Goal: Task Accomplishment & Management: Manage account settings

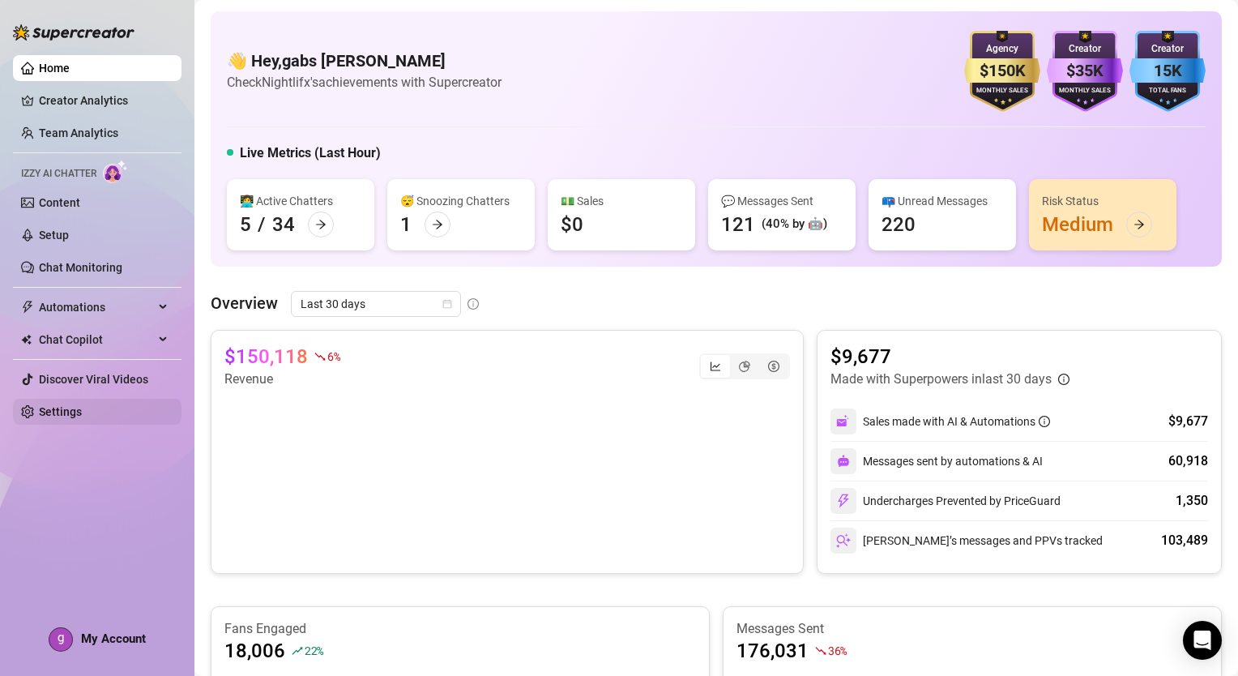
click at [48, 418] on link "Settings" at bounding box center [60, 411] width 43 height 13
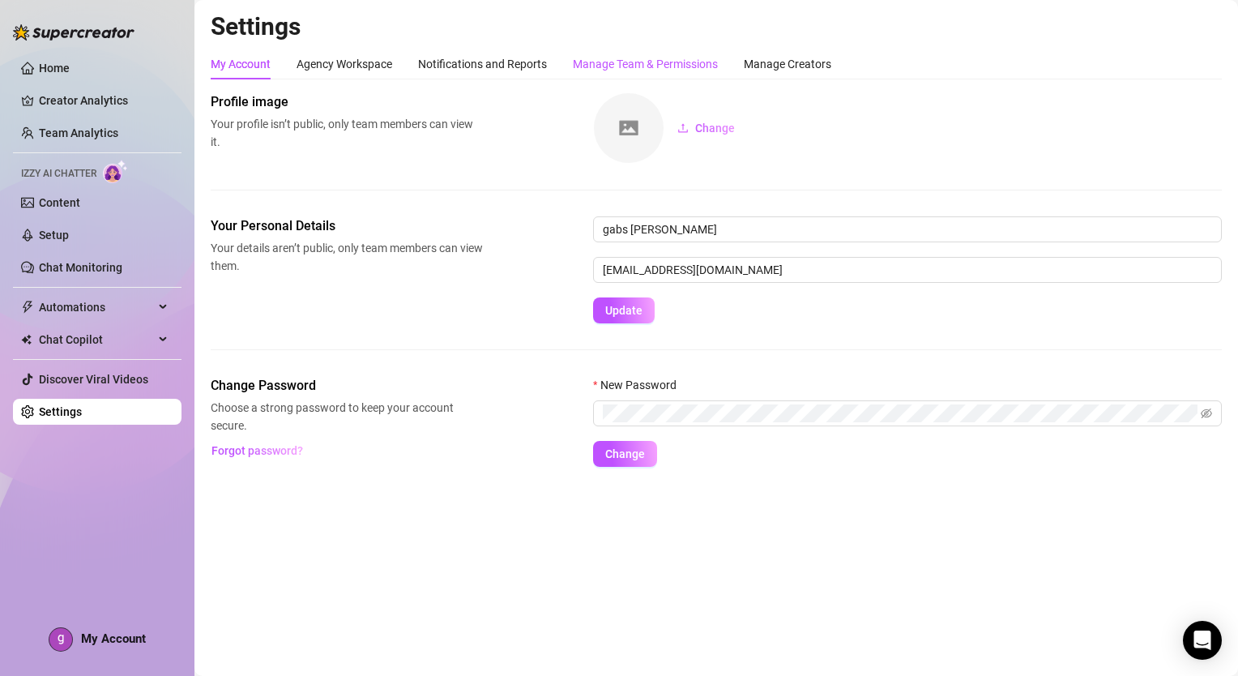
click at [642, 60] on div "Manage Team & Permissions" at bounding box center [645, 64] width 145 height 18
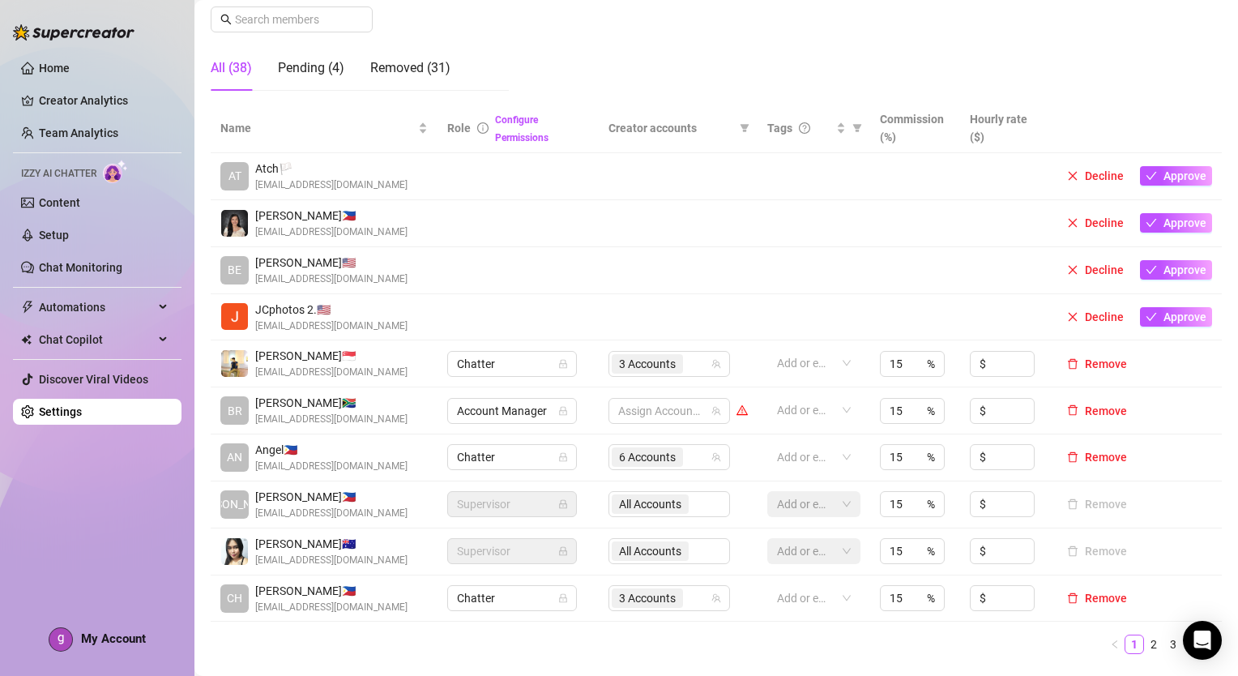
scroll to position [272, 0]
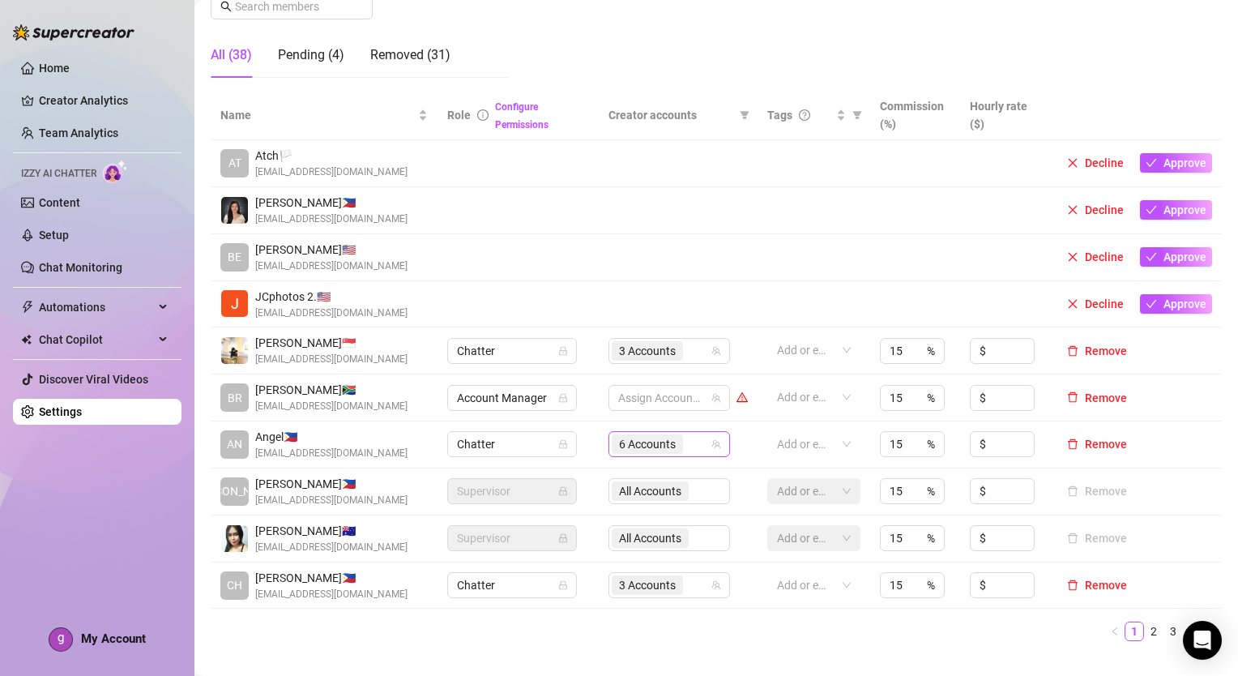
click at [686, 449] on input "search" at bounding box center [687, 443] width 3 height 19
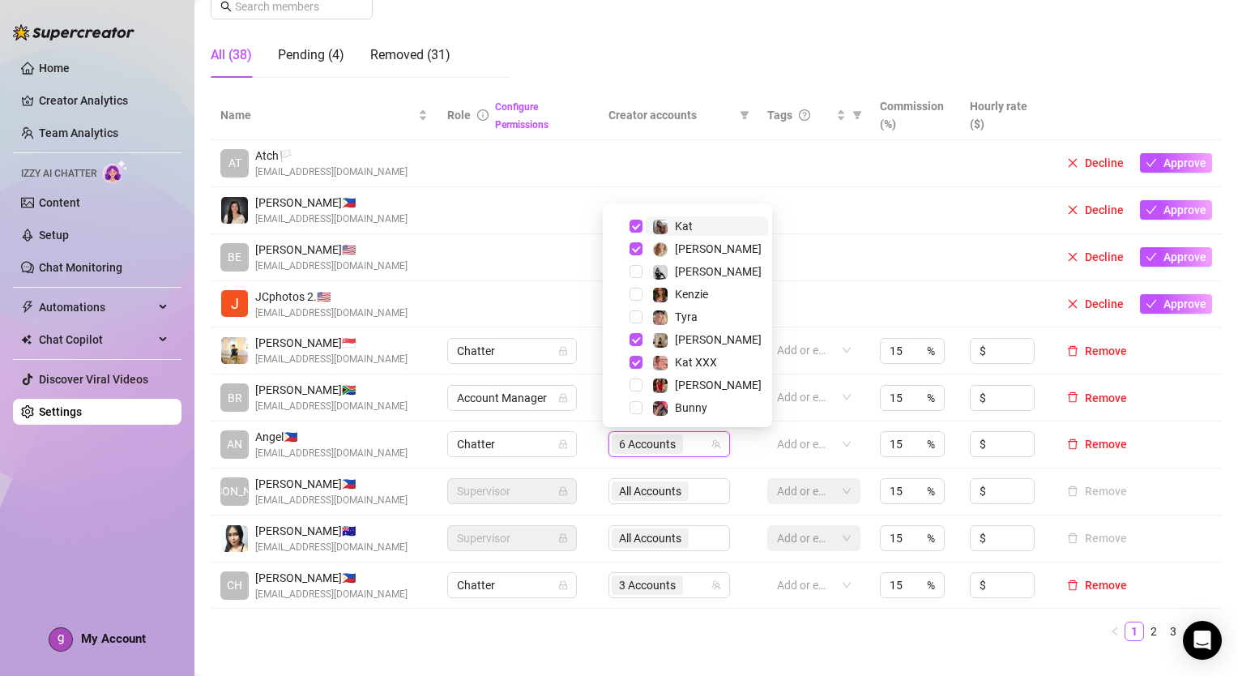
scroll to position [64, 0]
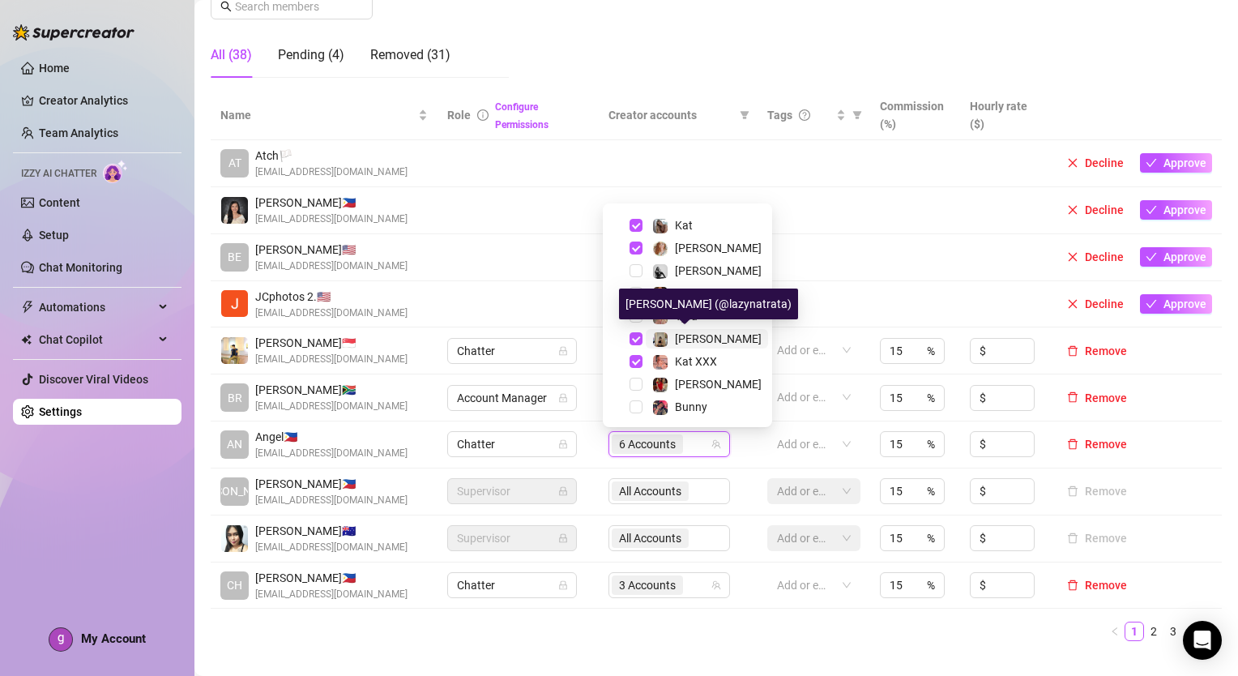
click at [697, 332] on span "[PERSON_NAME]" at bounding box center [718, 338] width 87 height 13
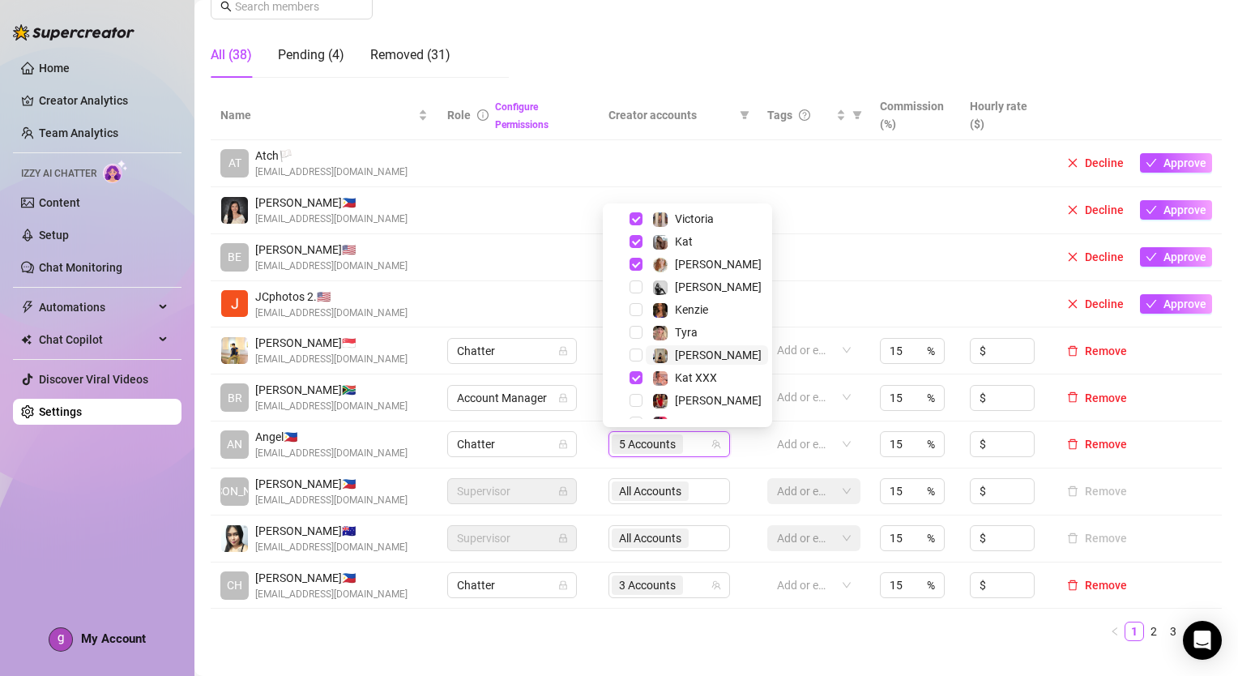
scroll to position [0, 0]
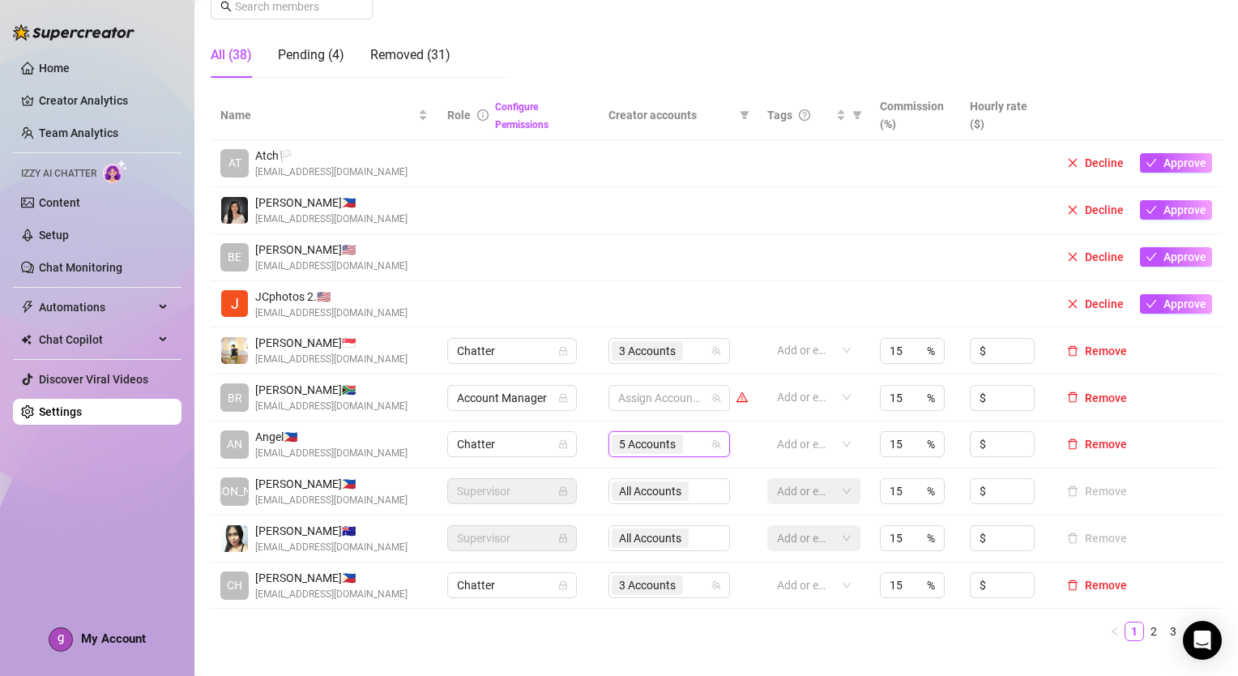
click at [690, 626] on ul "1 2 3 4" at bounding box center [716, 631] width 1011 height 19
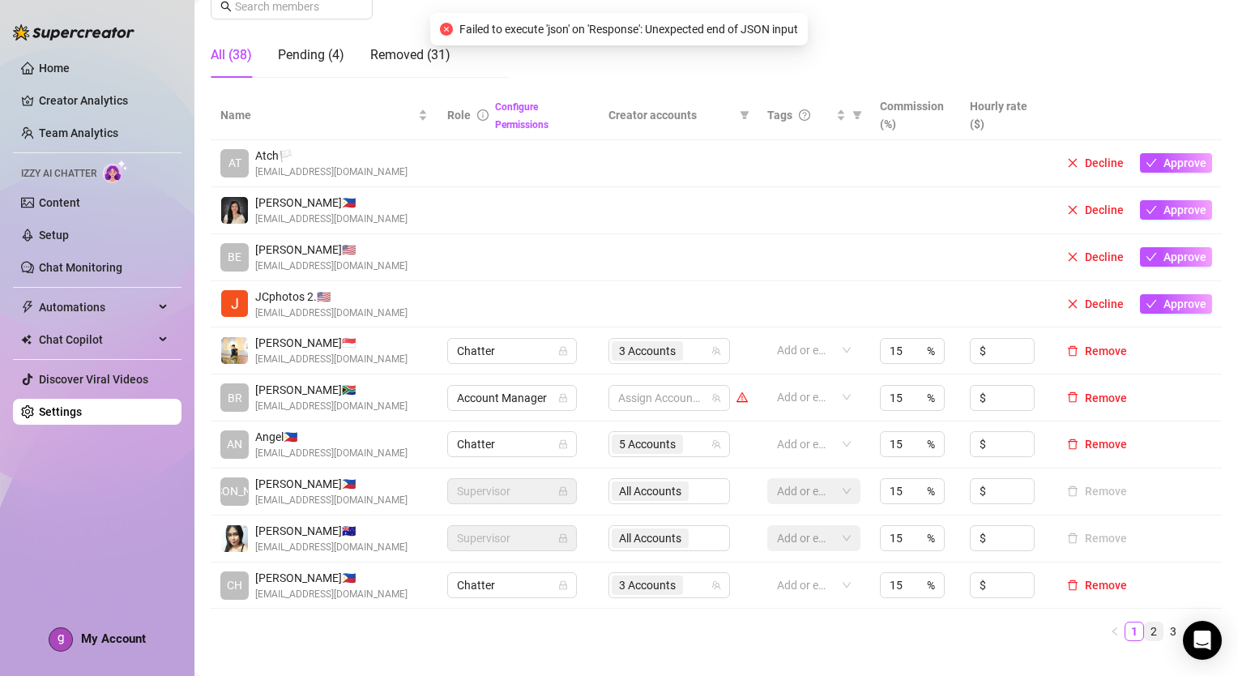
click at [1145, 634] on link "2" at bounding box center [1154, 631] width 18 height 18
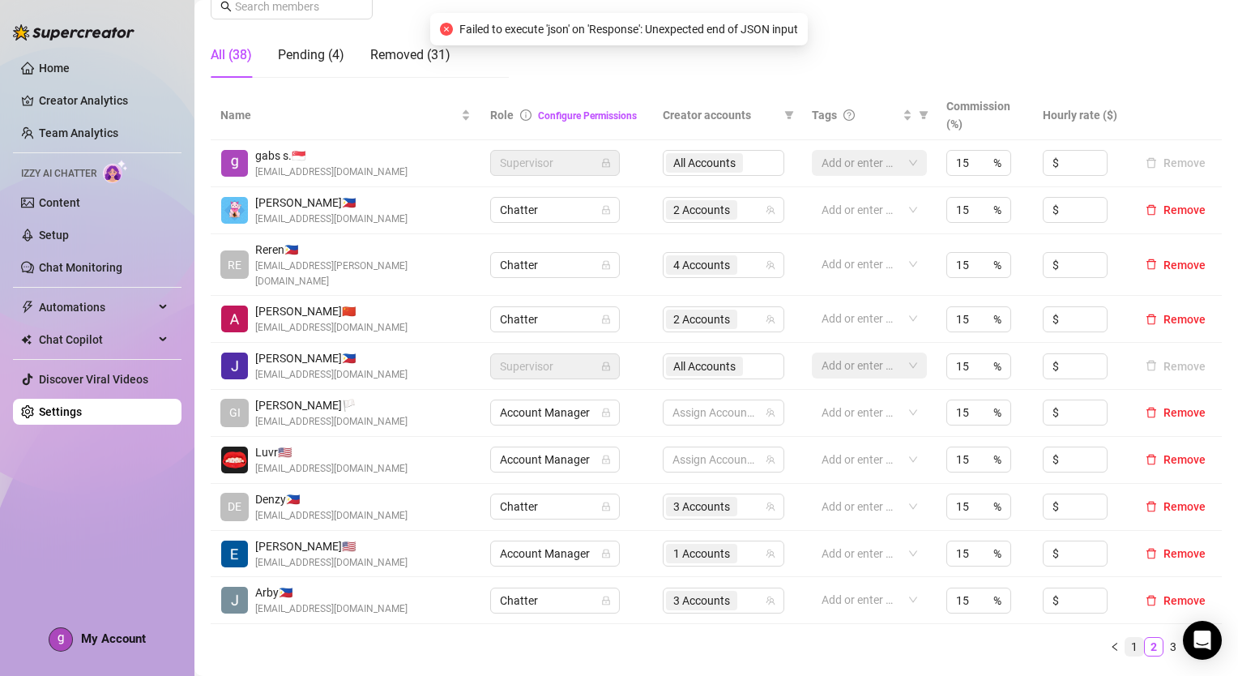
click at [1126, 638] on link "1" at bounding box center [1135, 647] width 18 height 18
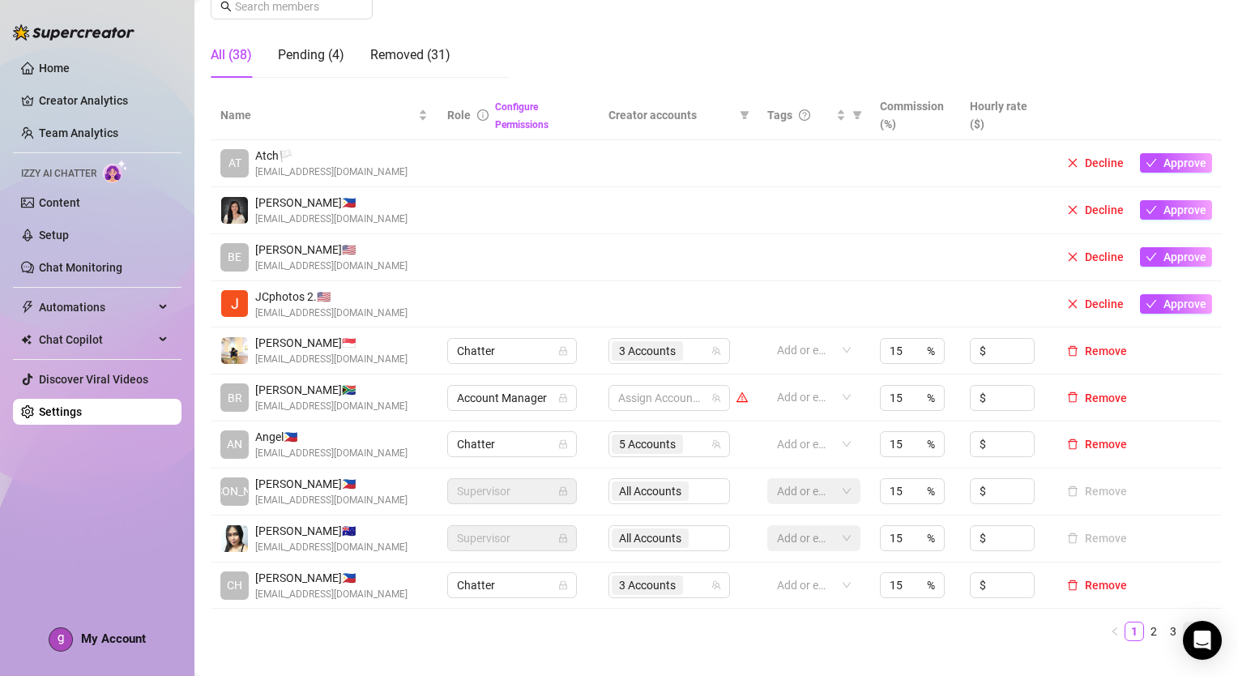
click at [1184, 631] on link "4" at bounding box center [1193, 631] width 18 height 18
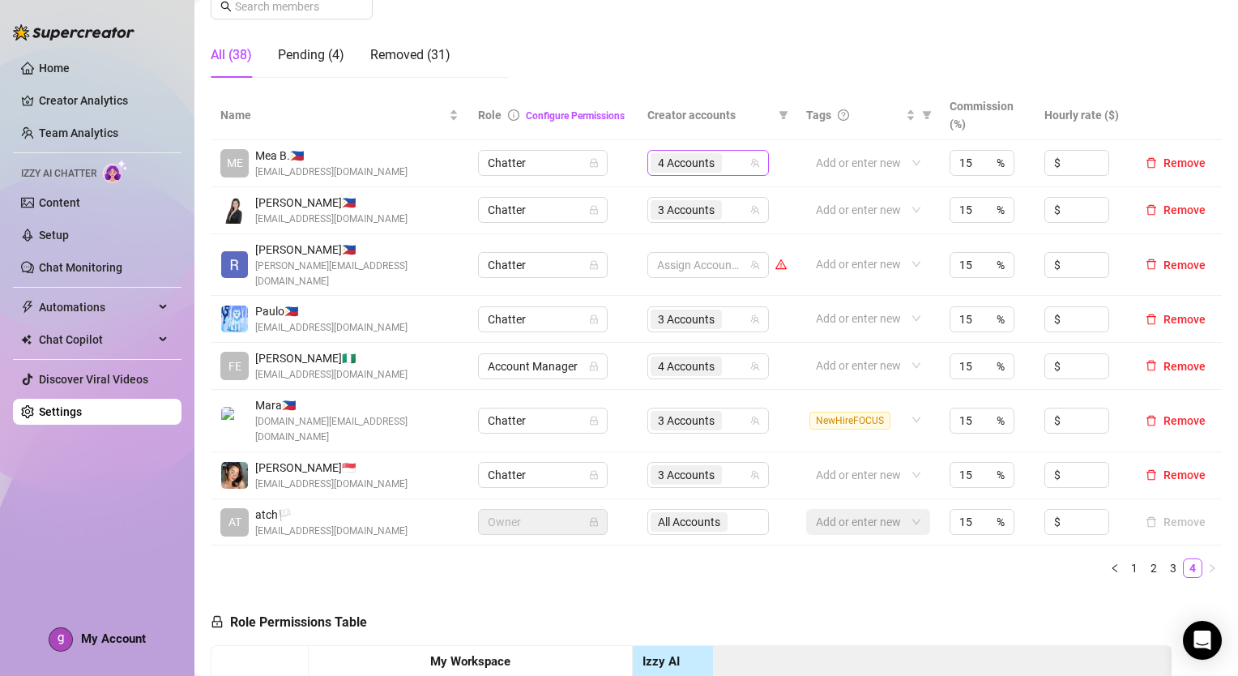
click at [733, 158] on div "4 Accounts" at bounding box center [700, 163] width 98 height 23
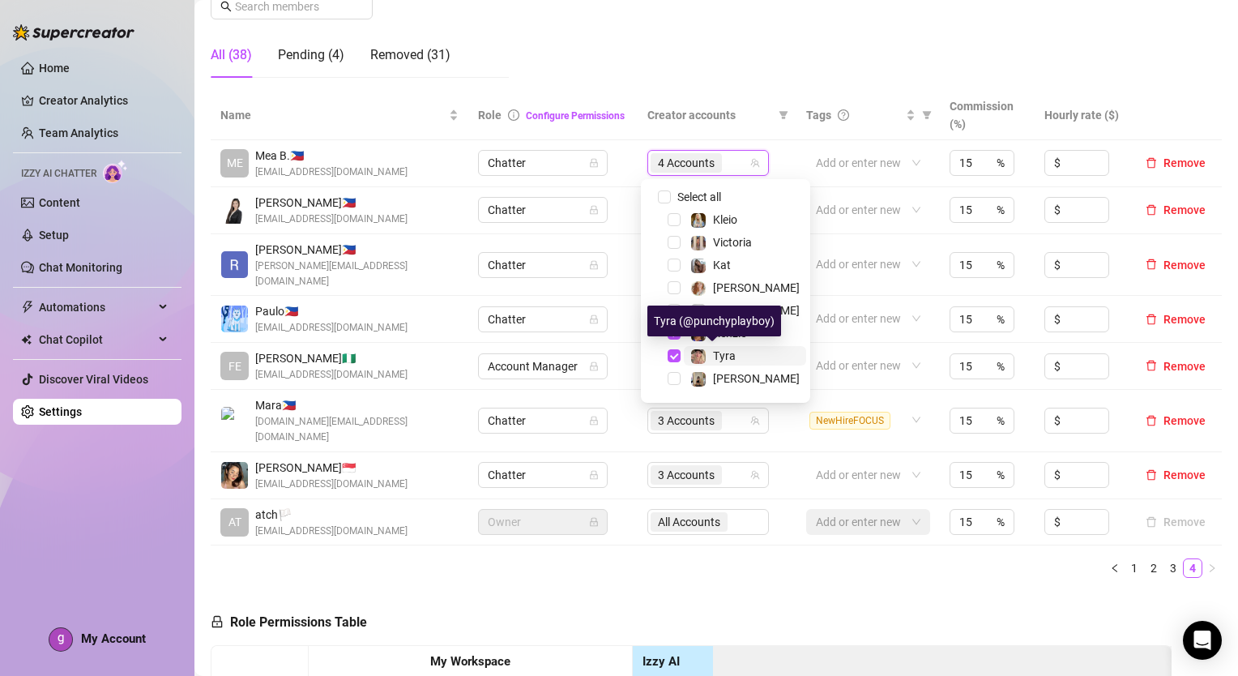
click at [729, 355] on span "Tyra" at bounding box center [724, 355] width 23 height 13
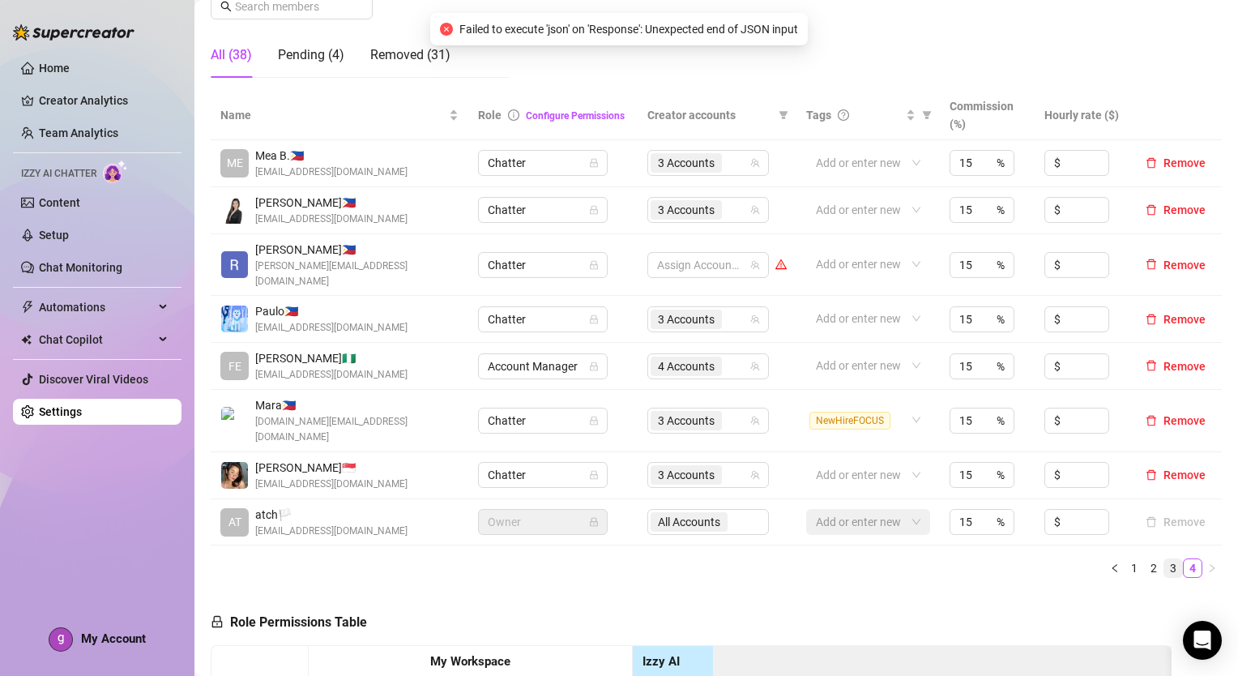
click at [1165, 559] on link "3" at bounding box center [1174, 568] width 18 height 18
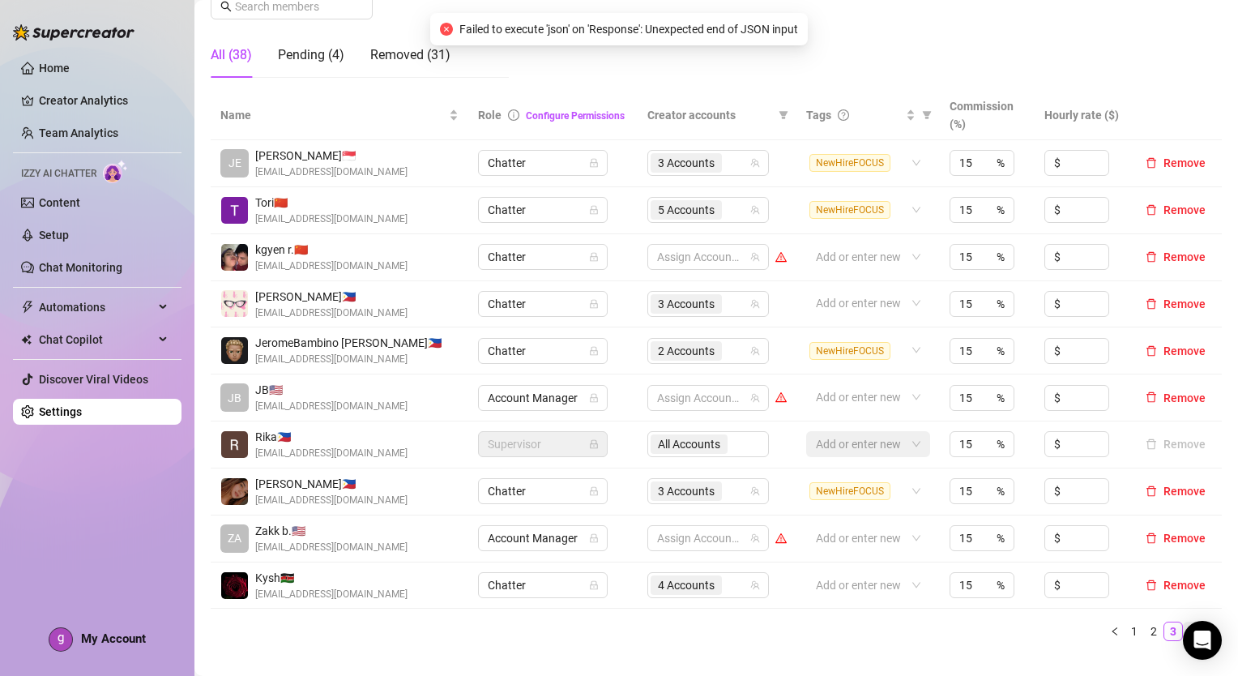
click at [1184, 626] on link "4" at bounding box center [1193, 631] width 18 height 18
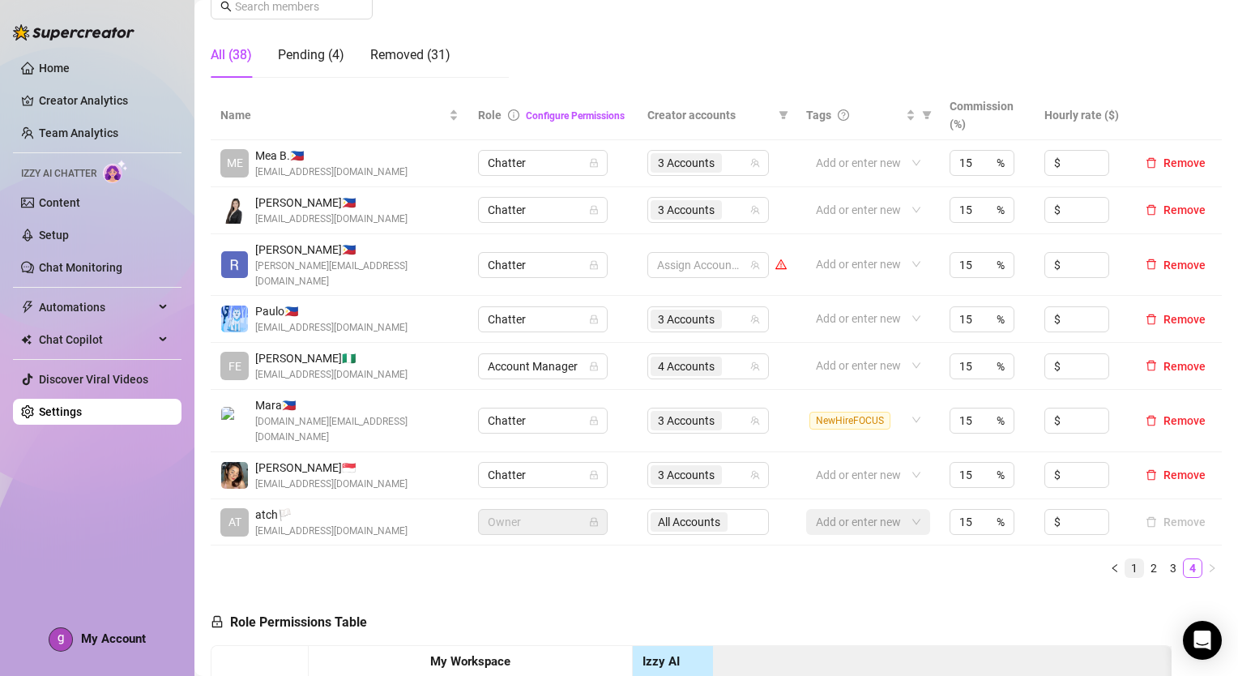
click at [1126, 559] on link "1" at bounding box center [1135, 568] width 18 height 18
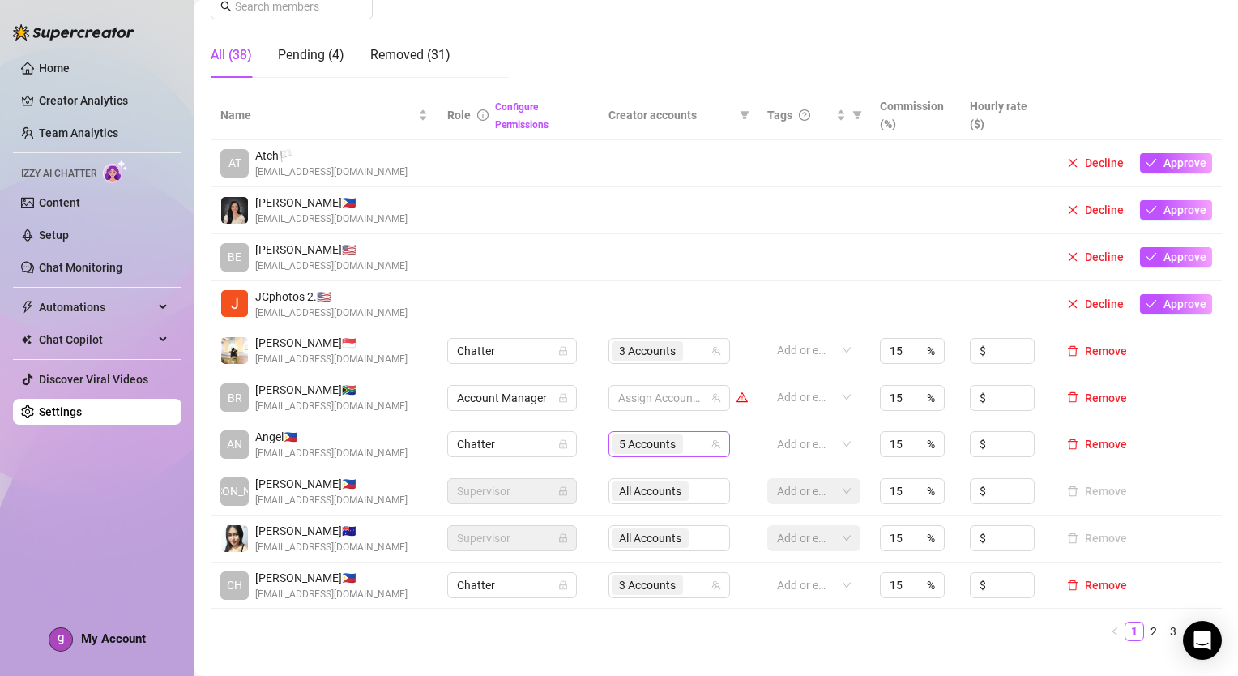
click at [677, 436] on span "5 Accounts" at bounding box center [647, 443] width 71 height 19
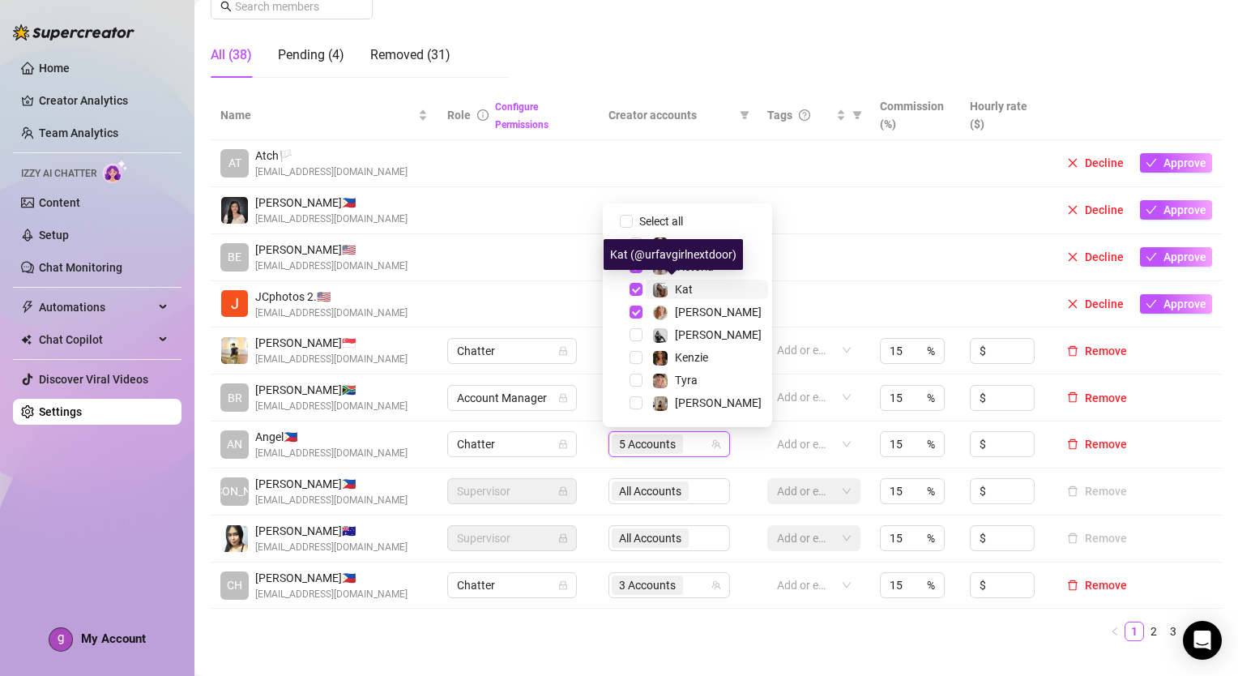
click at [684, 289] on span "Kat" at bounding box center [684, 289] width 18 height 13
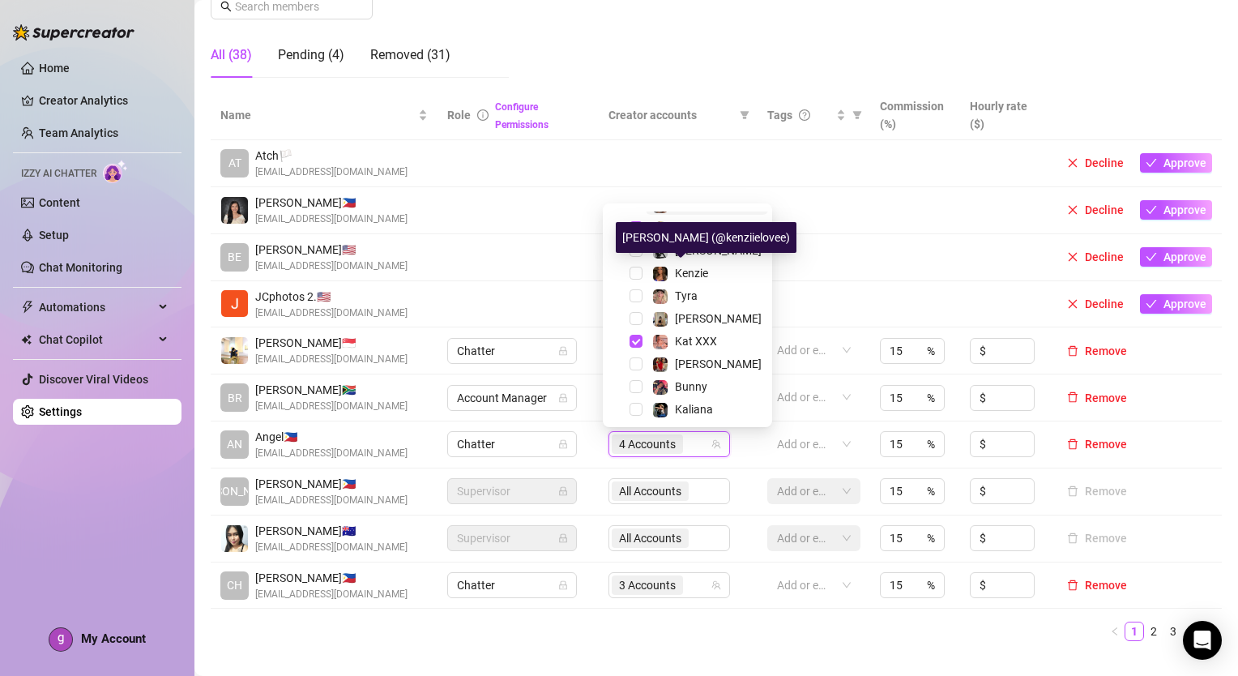
scroll to position [97, 0]
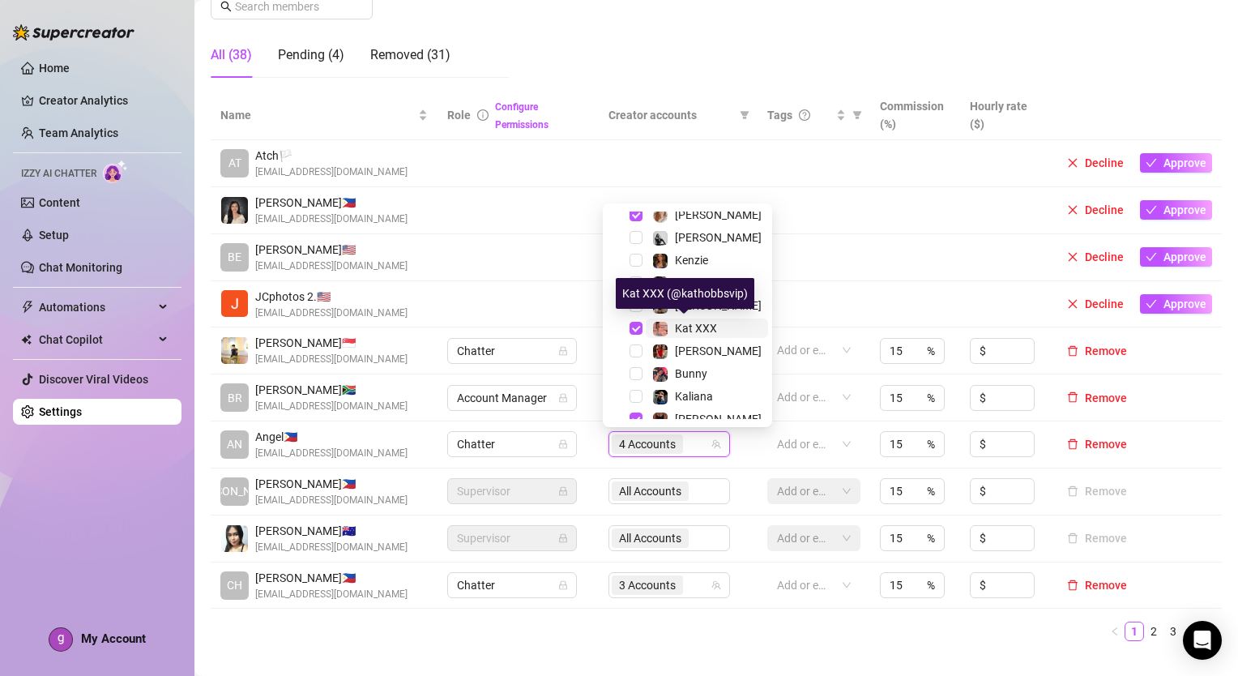
click at [682, 322] on span "Kat XXX" at bounding box center [696, 328] width 42 height 13
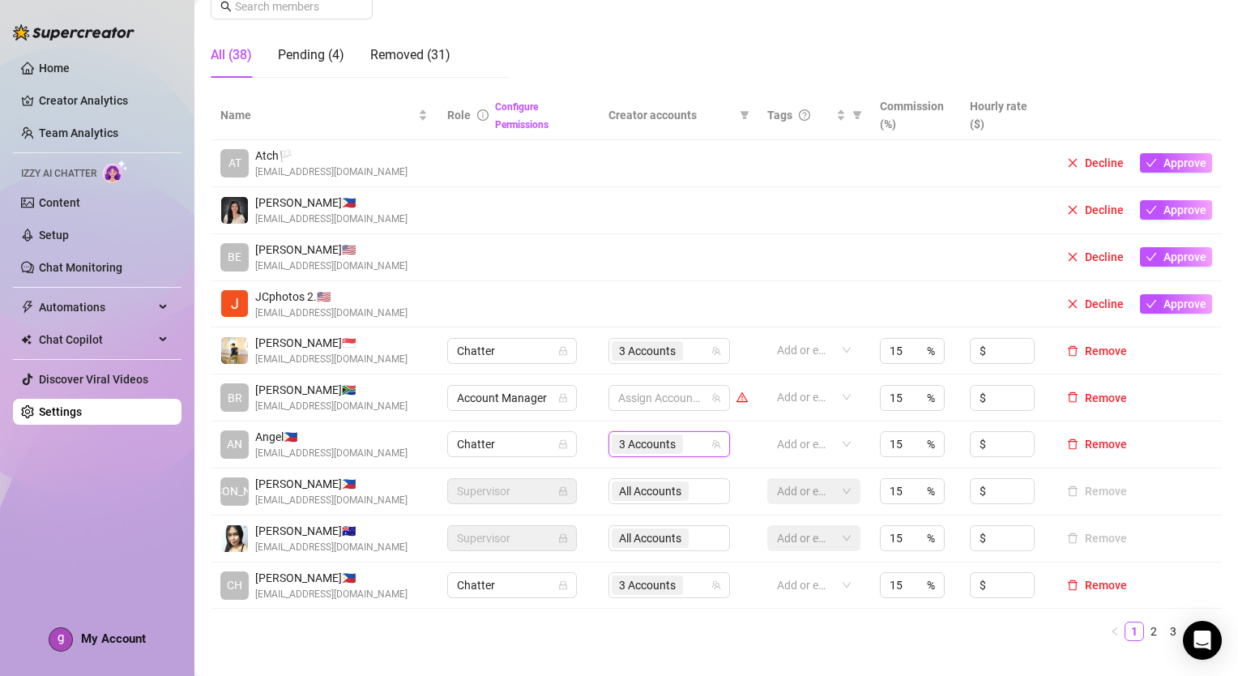
click at [737, 631] on ul "1 2 3 4" at bounding box center [716, 631] width 1011 height 19
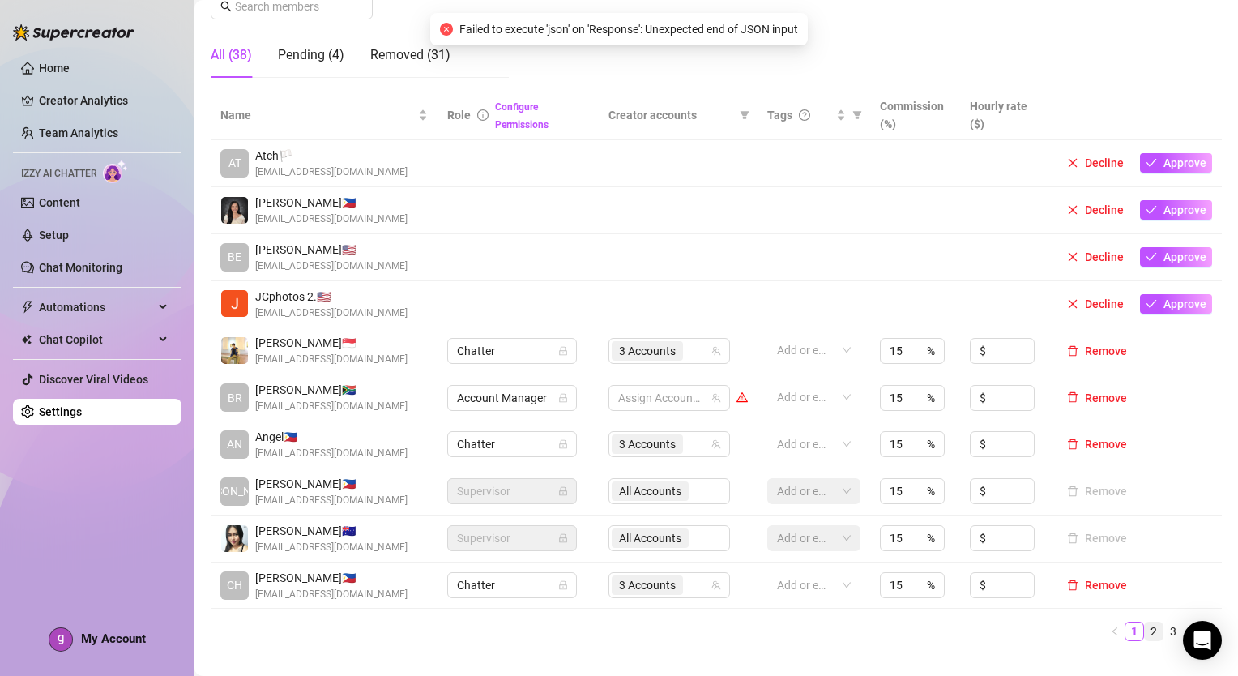
click at [1145, 627] on link "2" at bounding box center [1154, 631] width 18 height 18
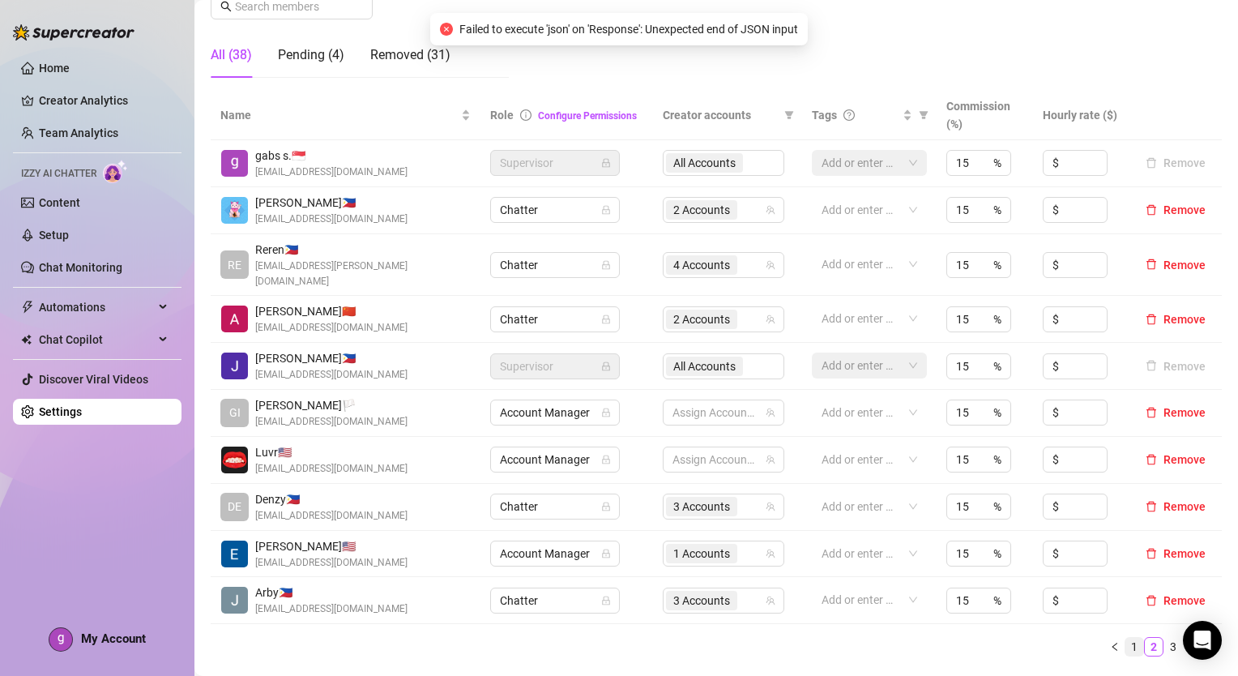
click at [1126, 638] on link "1" at bounding box center [1135, 647] width 18 height 18
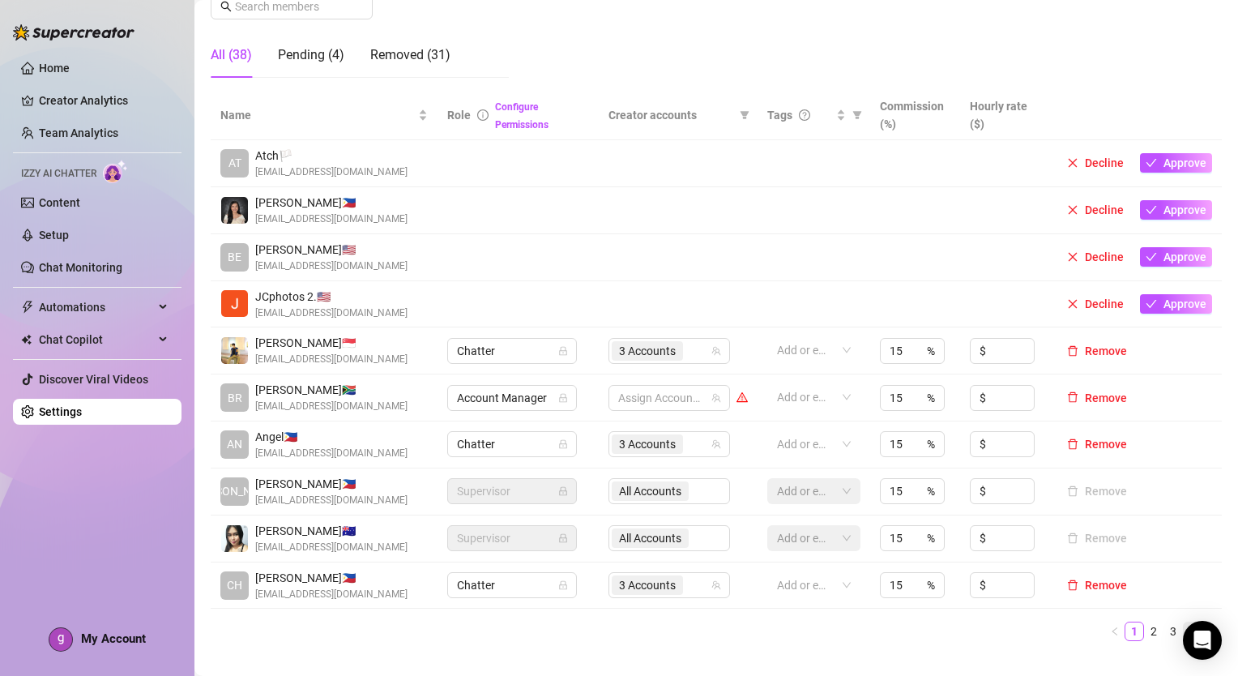
click at [1184, 626] on link "4" at bounding box center [1193, 631] width 18 height 18
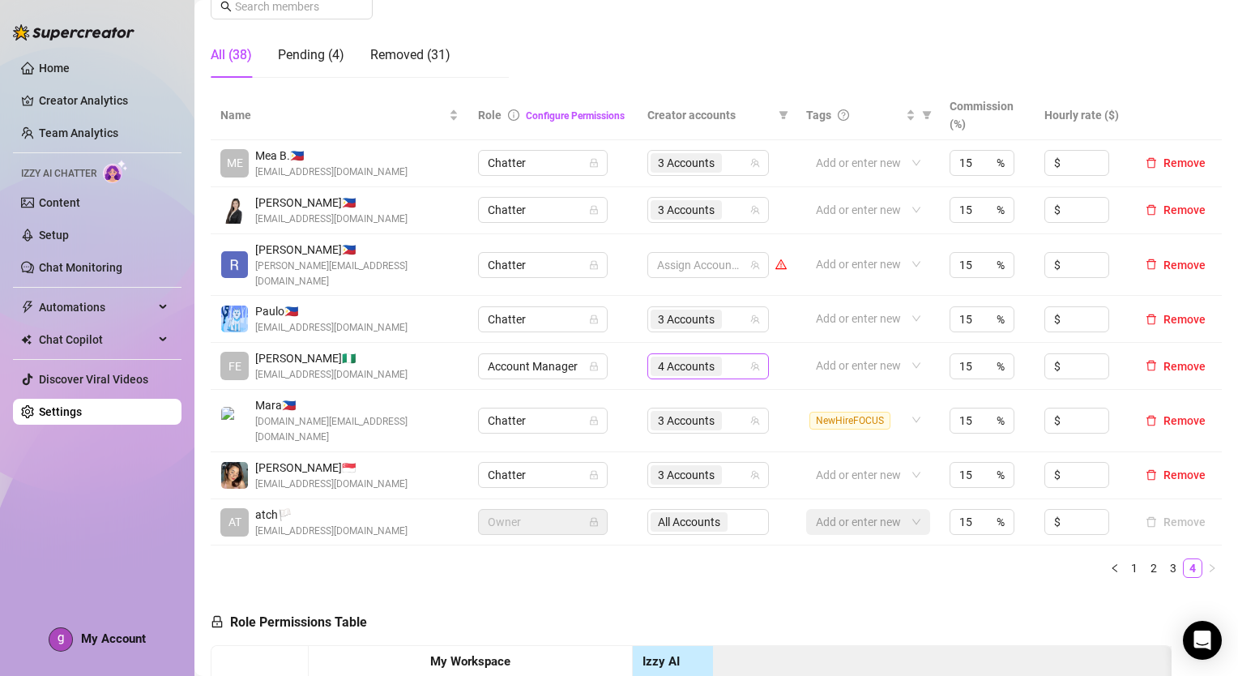
click at [723, 355] on div "4 Accounts" at bounding box center [700, 366] width 98 height 23
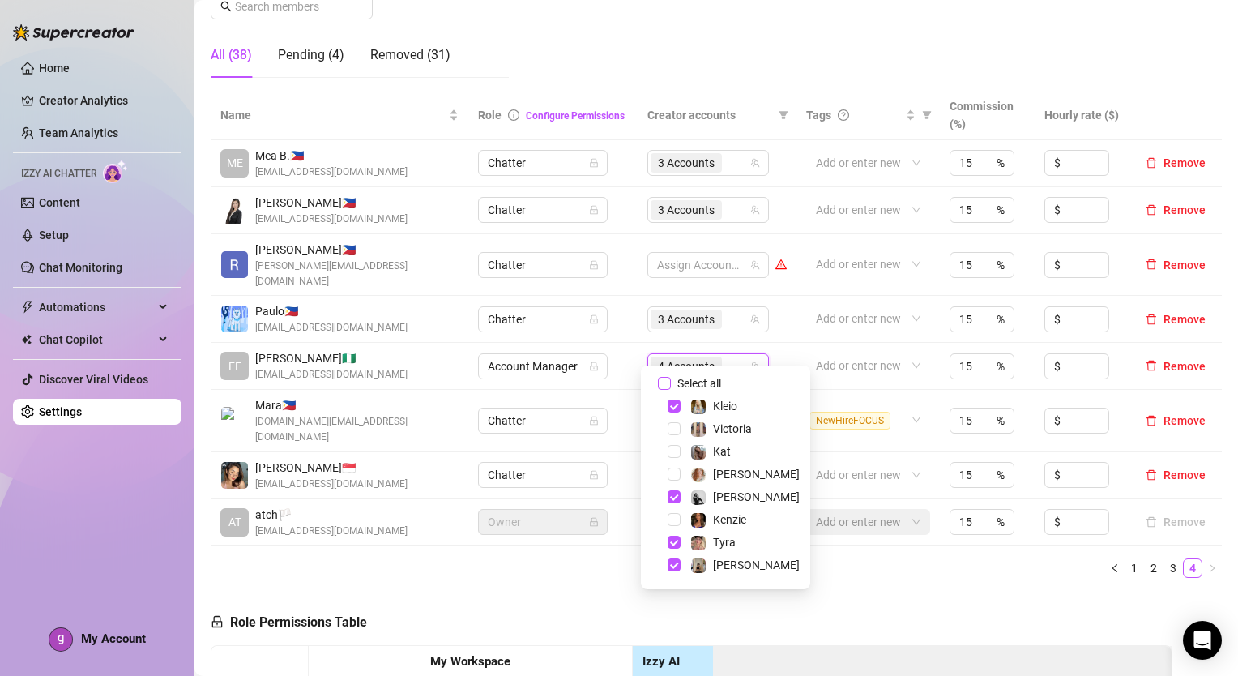
click at [668, 380] on input "Select all" at bounding box center [664, 383] width 13 height 13
checkbox input "false"
click at [672, 459] on div "Kat" at bounding box center [725, 451] width 161 height 19
click at [672, 450] on span "Select tree node" at bounding box center [674, 451] width 13 height 13
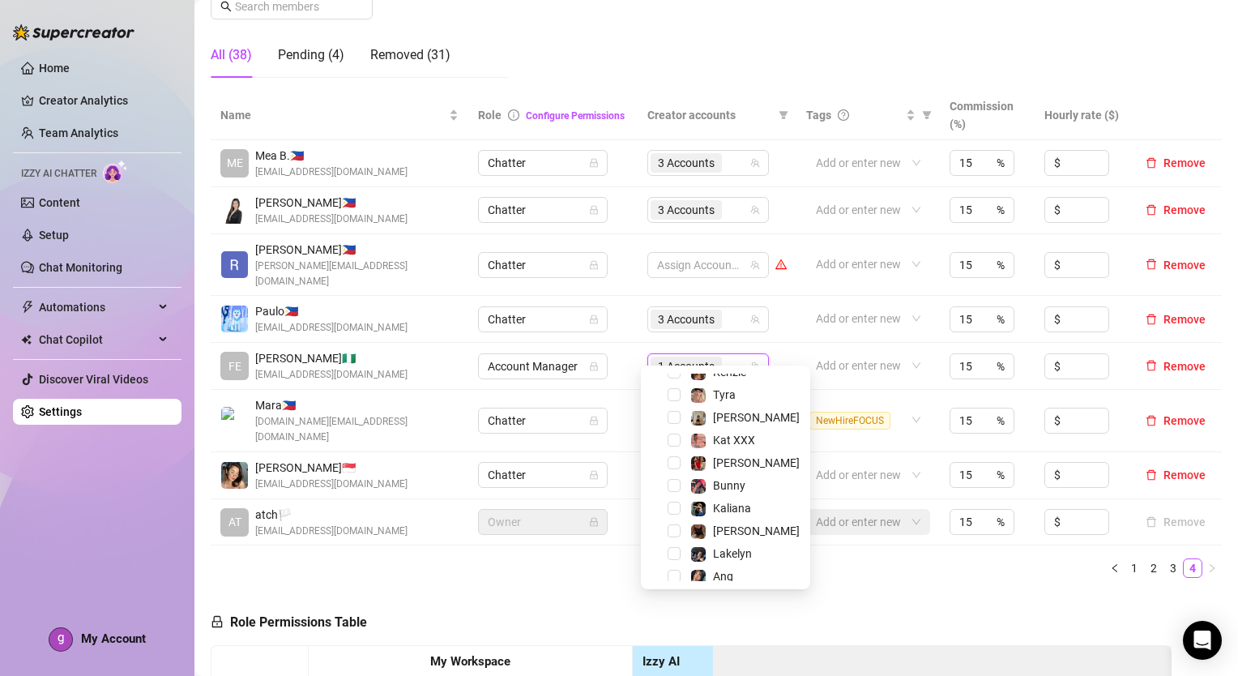
scroll to position [148, 0]
click at [672, 440] on span "Select tree node" at bounding box center [674, 439] width 13 height 13
click at [677, 503] on span "Select tree node" at bounding box center [674, 507] width 13 height 13
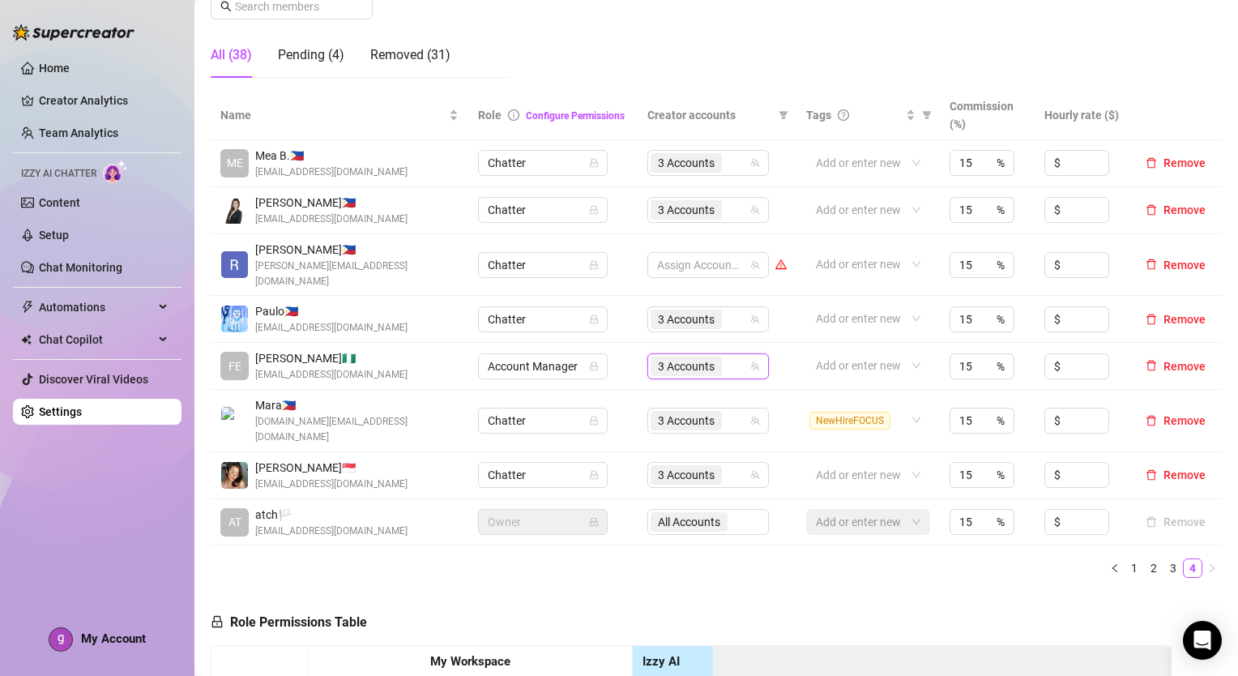
click at [886, 558] on ul "1 2 3 4" at bounding box center [716, 567] width 1011 height 19
click at [1165, 559] on link "3" at bounding box center [1174, 568] width 18 height 18
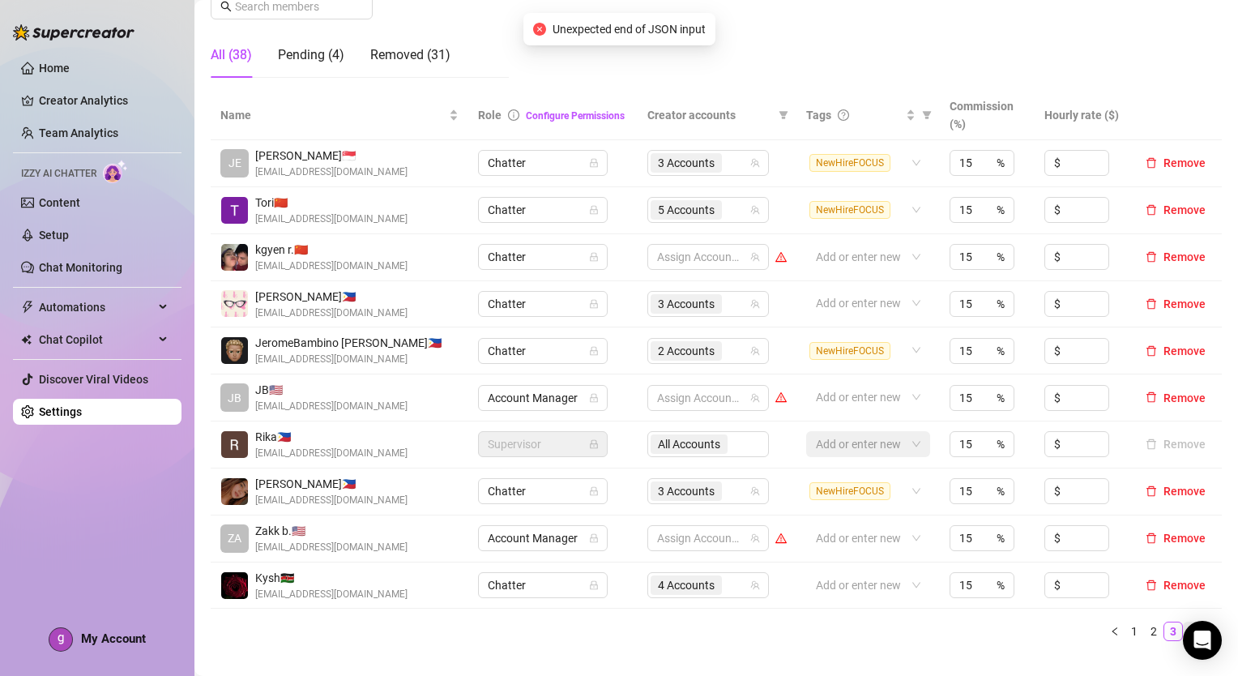
click at [1184, 630] on link "4" at bounding box center [1193, 631] width 18 height 18
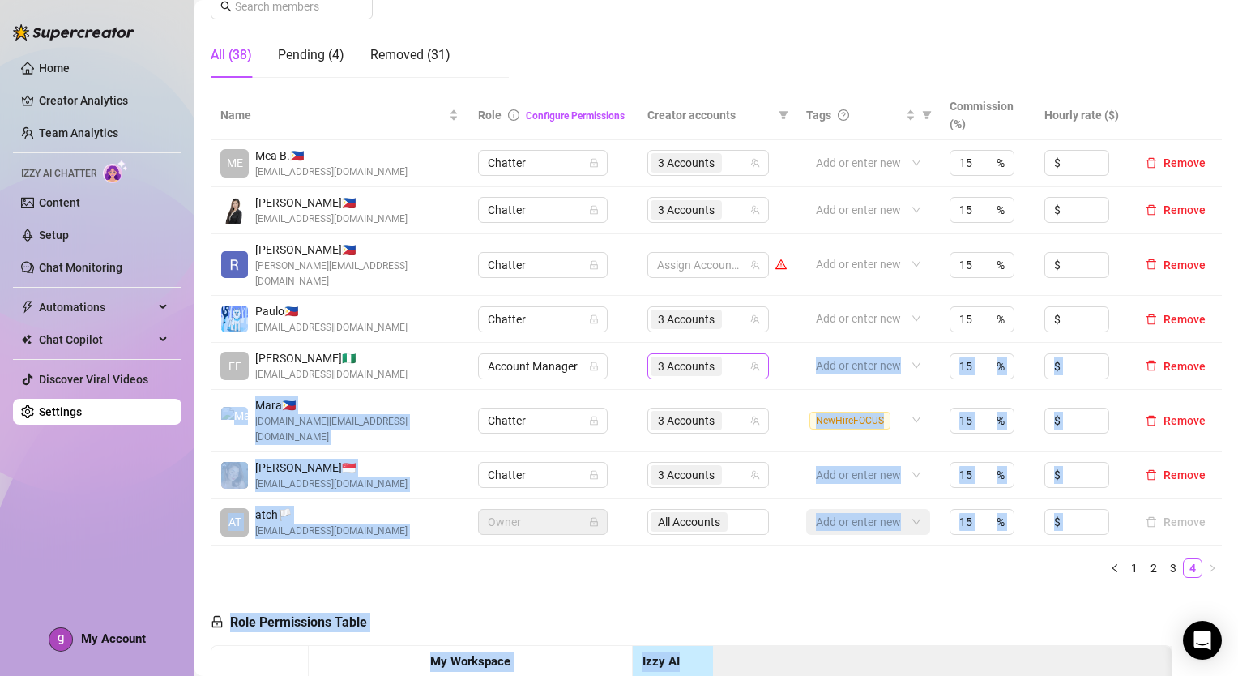
drag, startPoint x: 1178, startPoint y: 630, endPoint x: 733, endPoint y: 352, distance: 525.3
click at [733, 352] on div "Manage Team Members Manage your team members, their commission and hourly rate,…" at bounding box center [716, 428] width 1011 height 1216
click at [733, 355] on div "3 Accounts" at bounding box center [700, 366] width 98 height 23
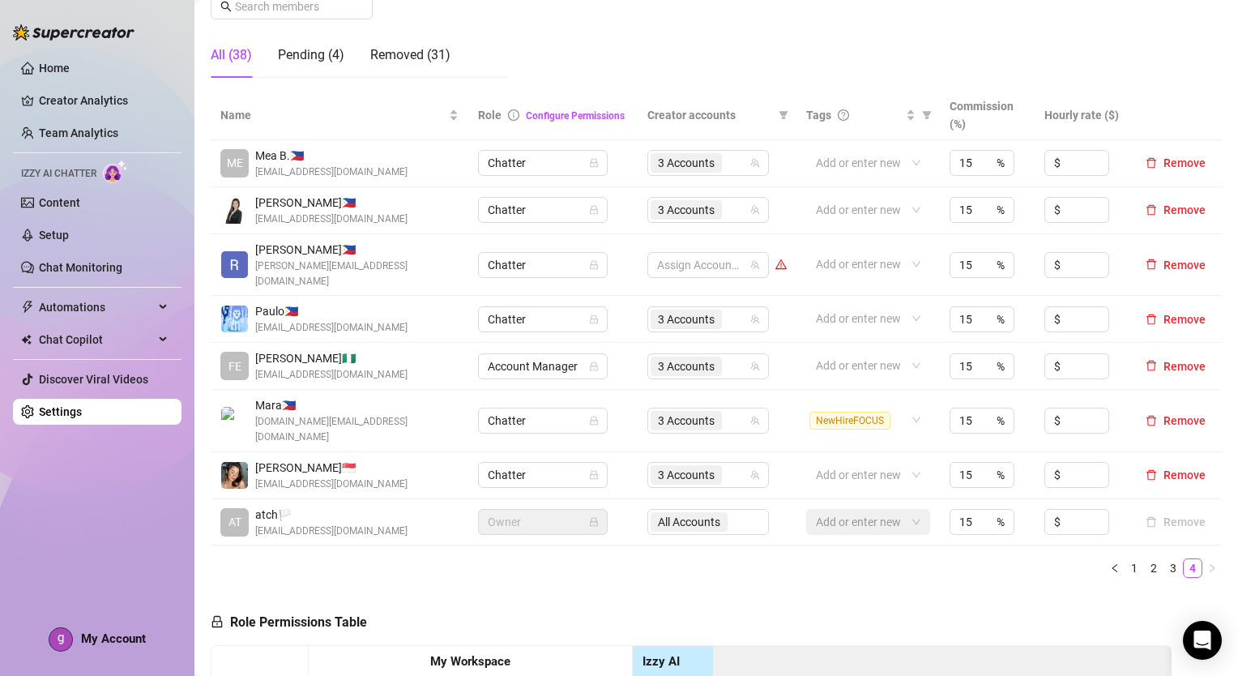
click at [1165, 559] on link "3" at bounding box center [1174, 568] width 18 height 18
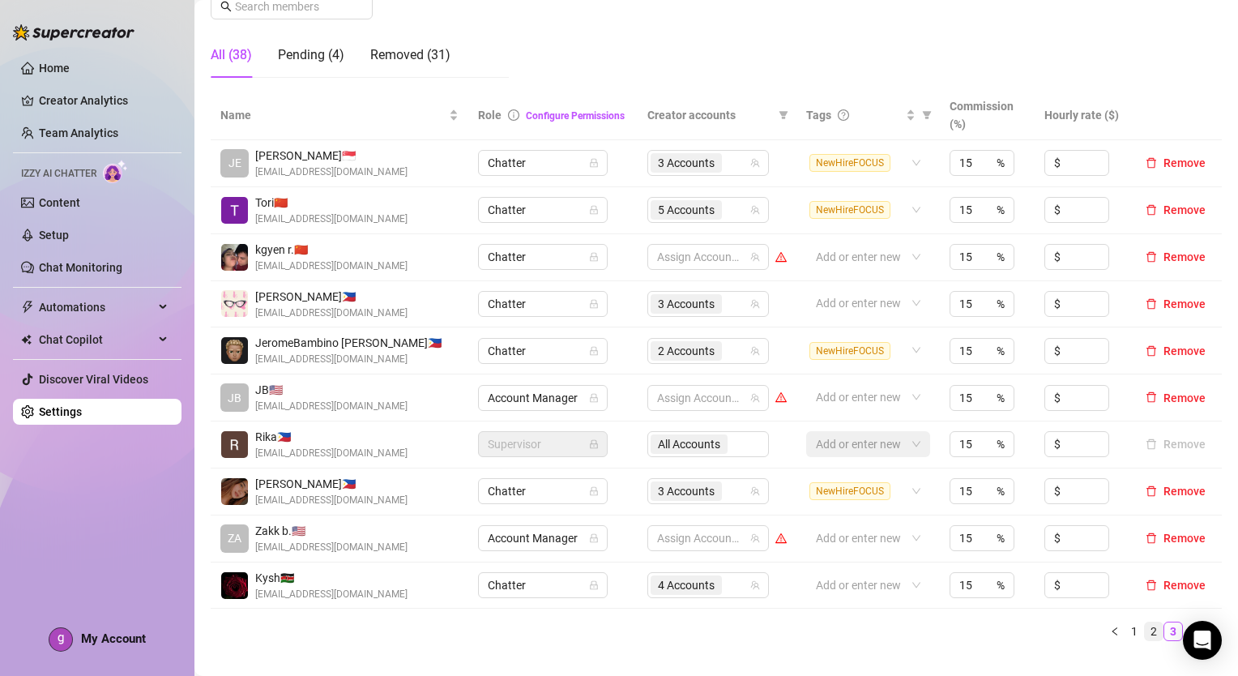
click at [1145, 626] on link "2" at bounding box center [1154, 631] width 18 height 18
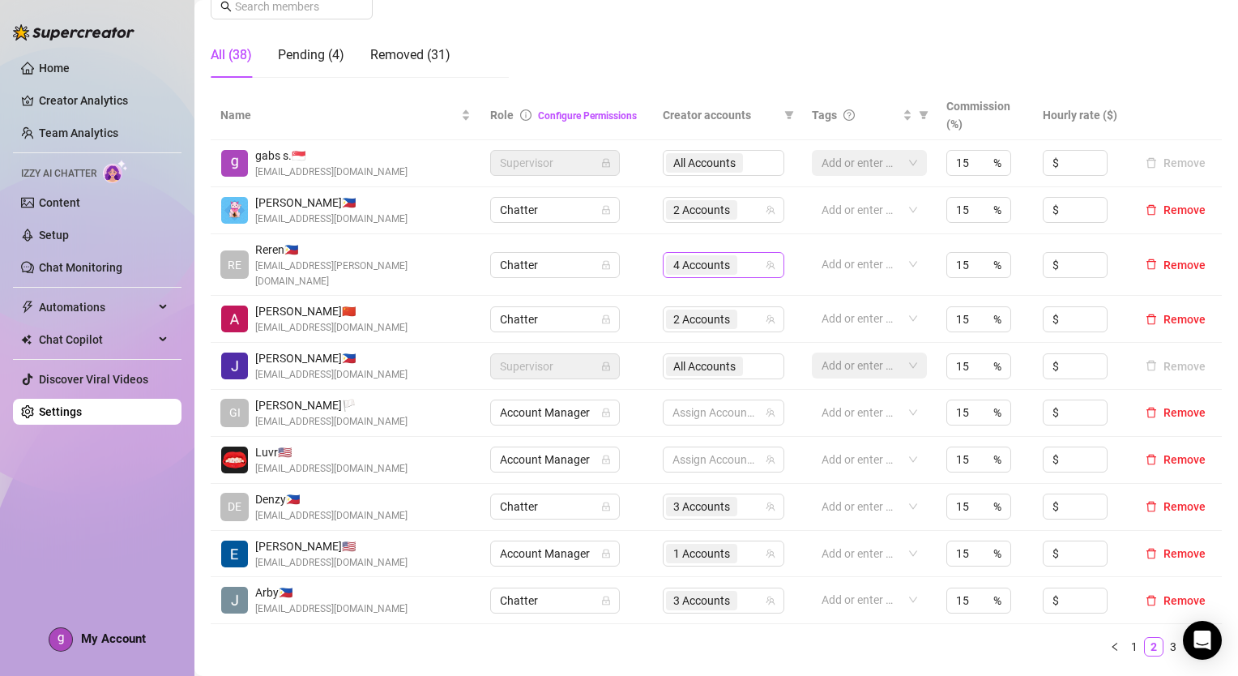
click at [746, 262] on div "4 Accounts" at bounding box center [715, 265] width 98 height 23
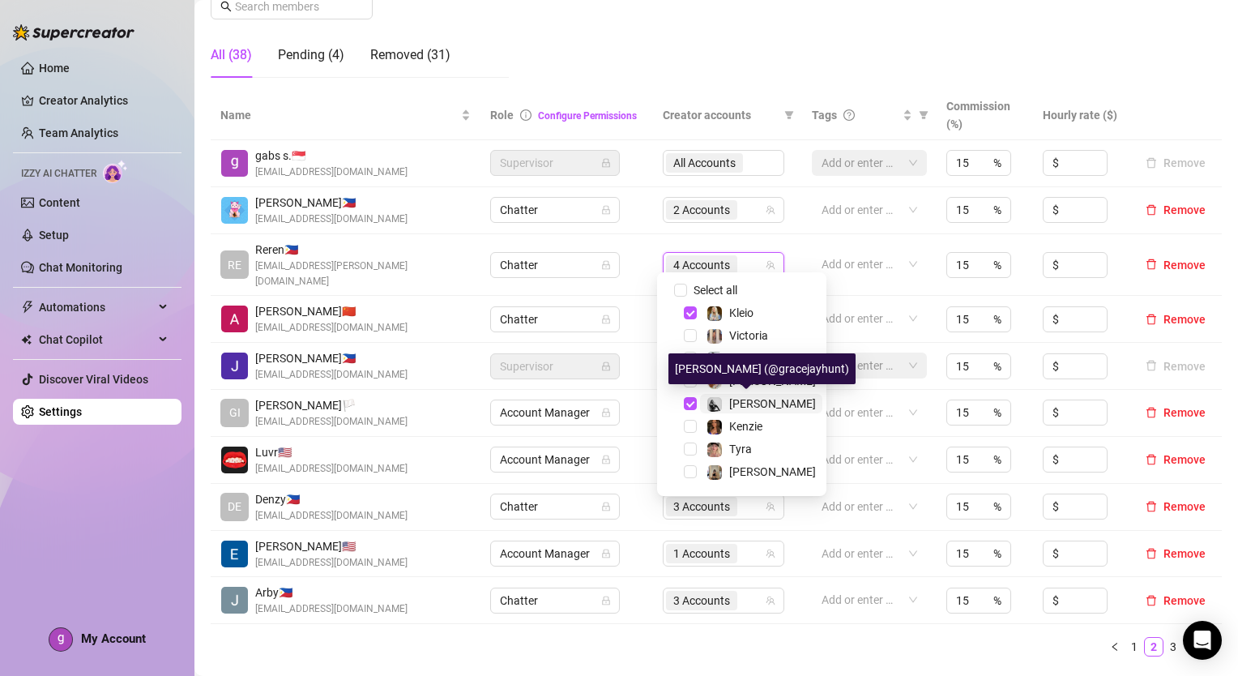
click at [742, 397] on span "[PERSON_NAME]" at bounding box center [772, 403] width 87 height 13
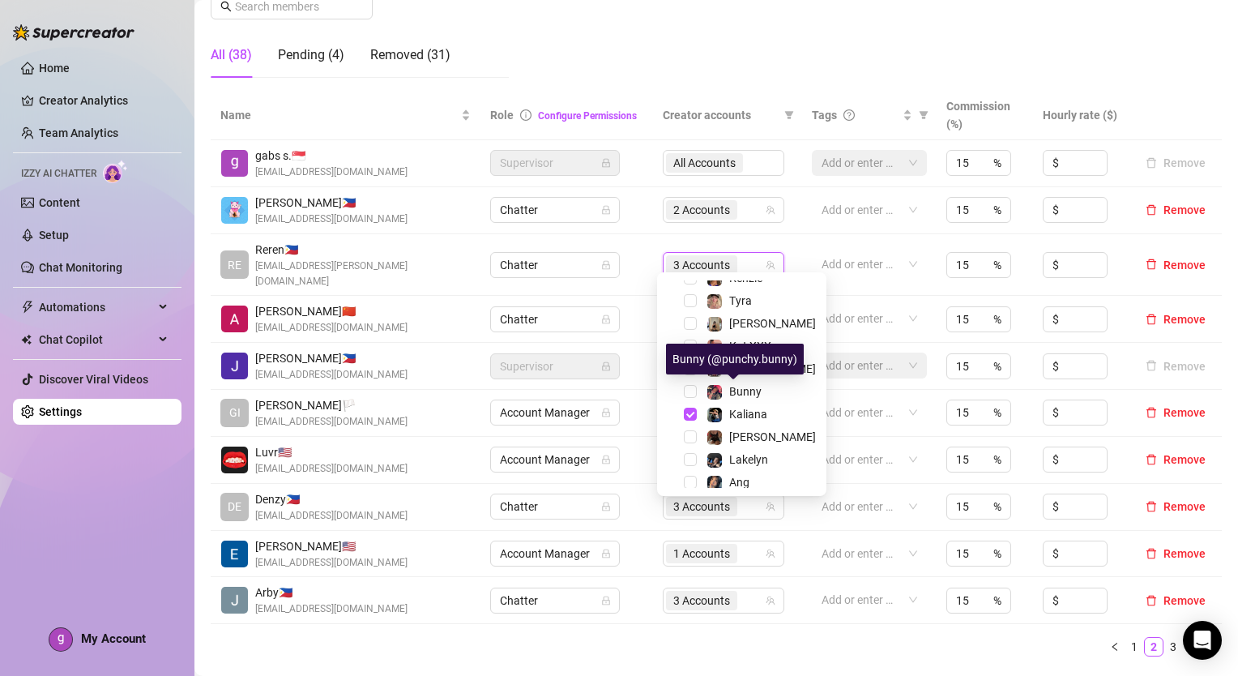
scroll to position [149, 0]
click at [742, 408] on span "Kaliana" at bounding box center [748, 413] width 38 height 13
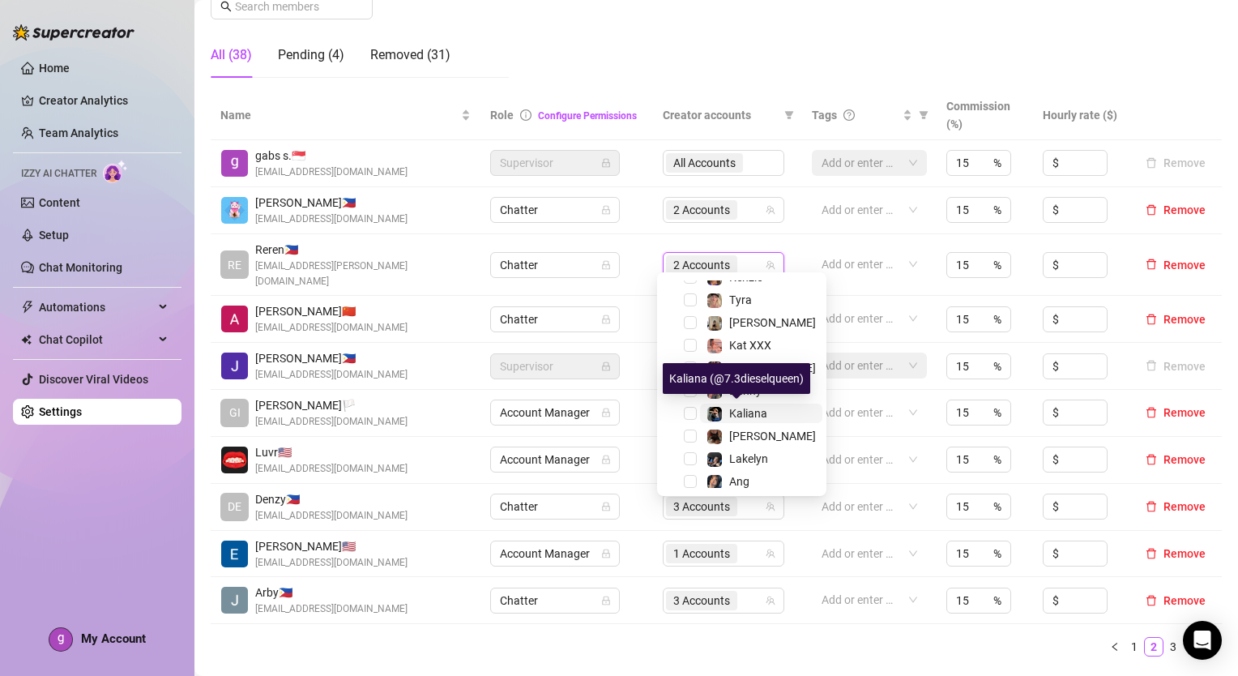
scroll to position [224, 0]
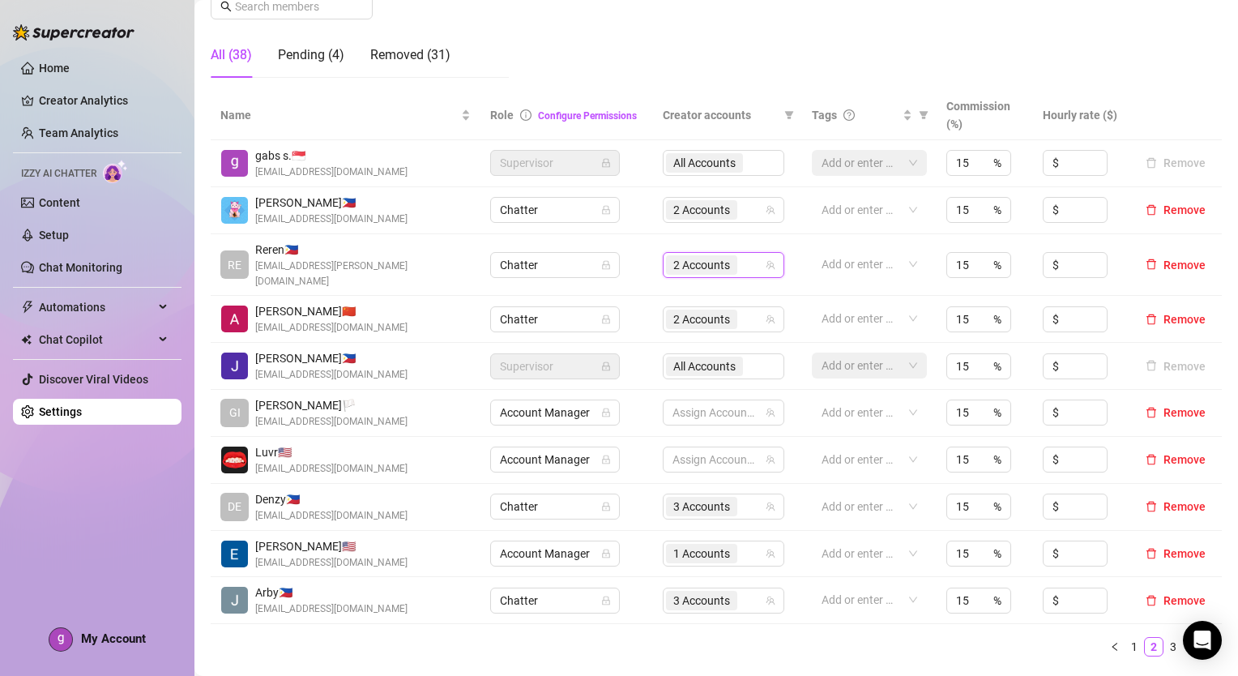
click at [785, 614] on div "Name Role Configure Permissions Creator accounts Tags Commission (%) Hourly rat…" at bounding box center [716, 374] width 1011 height 566
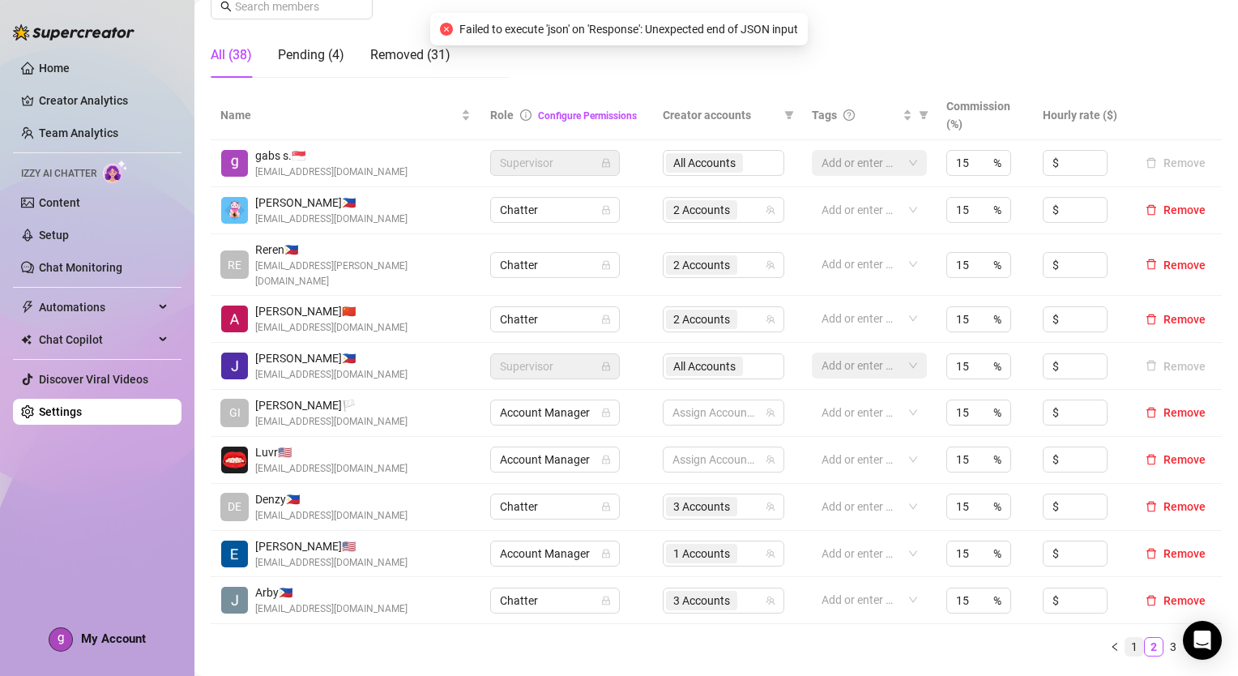
click at [1126, 638] on link "1" at bounding box center [1135, 647] width 18 height 18
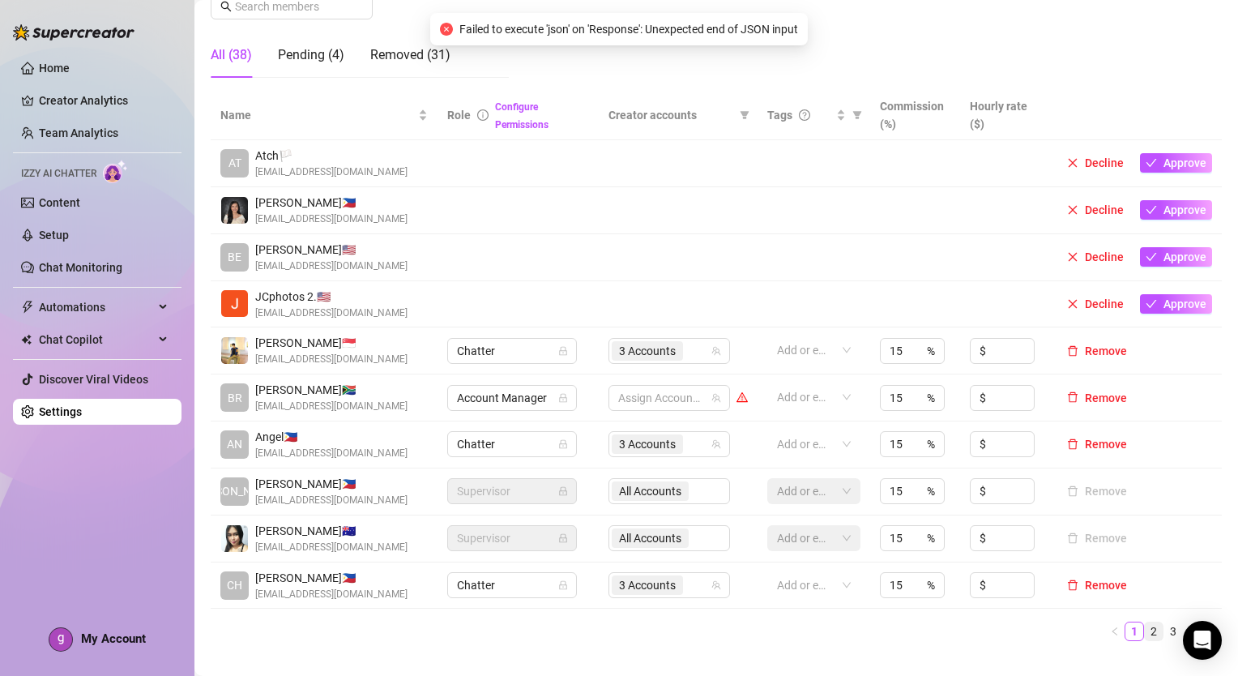
click at [1145, 636] on link "2" at bounding box center [1154, 631] width 18 height 18
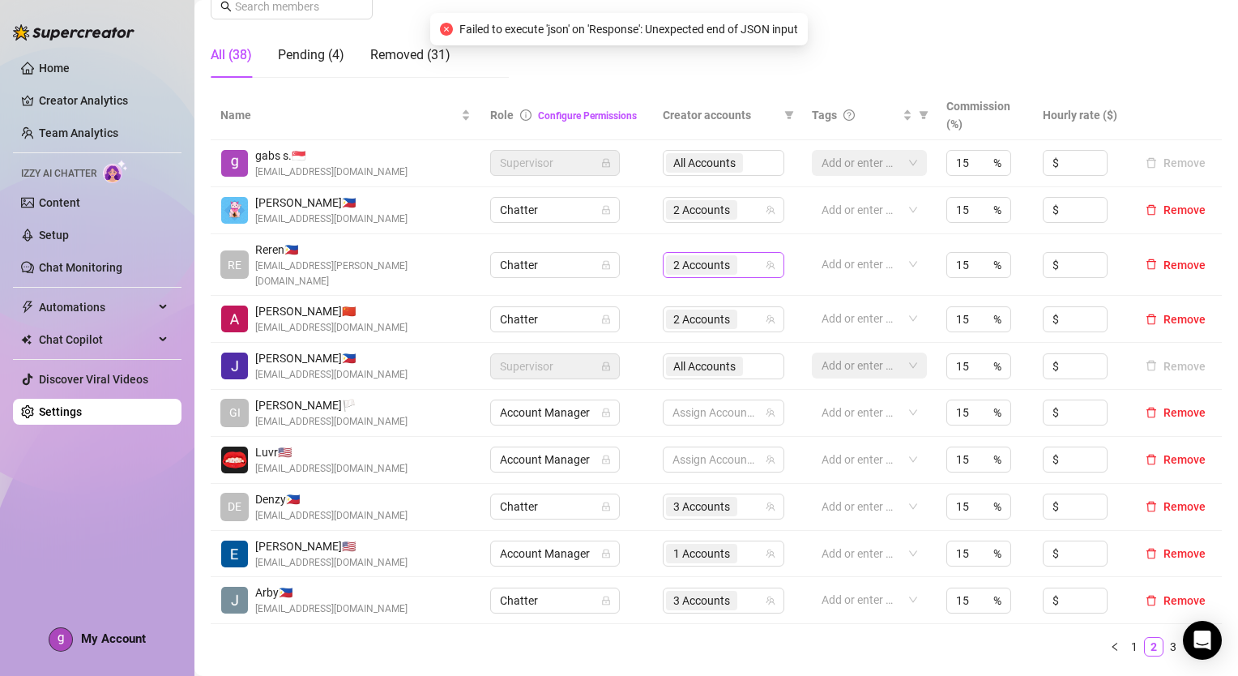
click at [746, 262] on div "2 Accounts" at bounding box center [715, 265] width 98 height 23
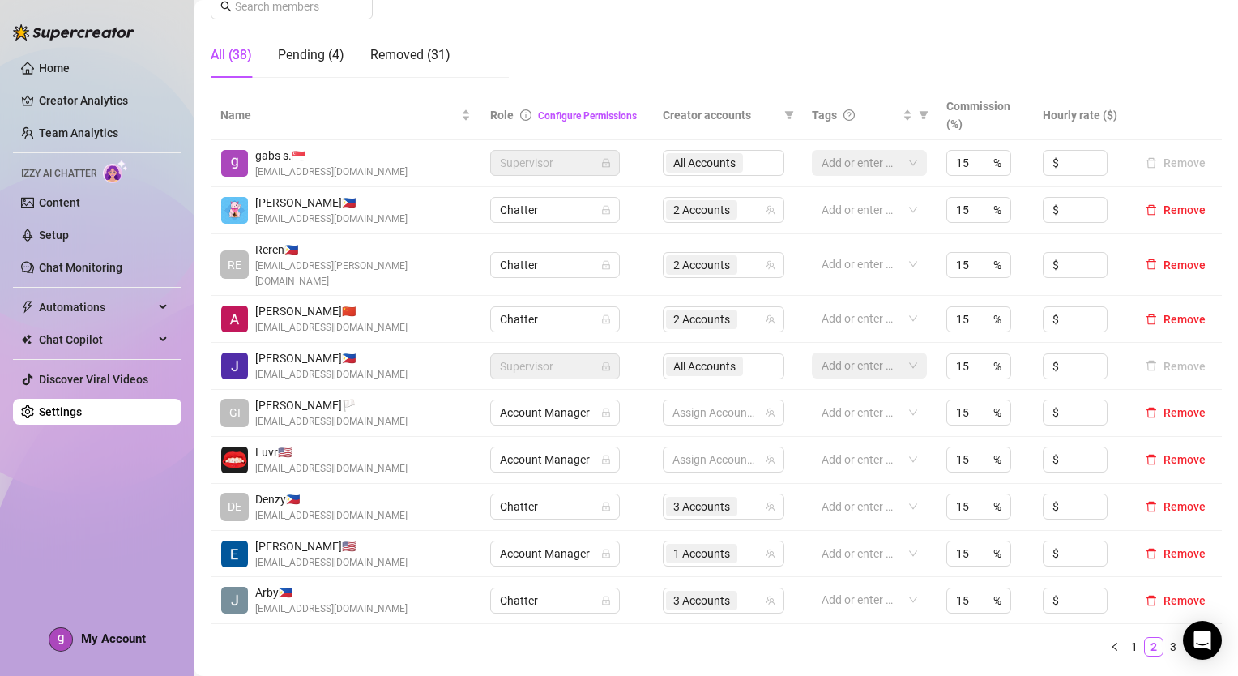
click at [635, 637] on ul "1 2 3 4" at bounding box center [716, 646] width 1011 height 19
click at [1184, 638] on link "4" at bounding box center [1193, 647] width 18 height 18
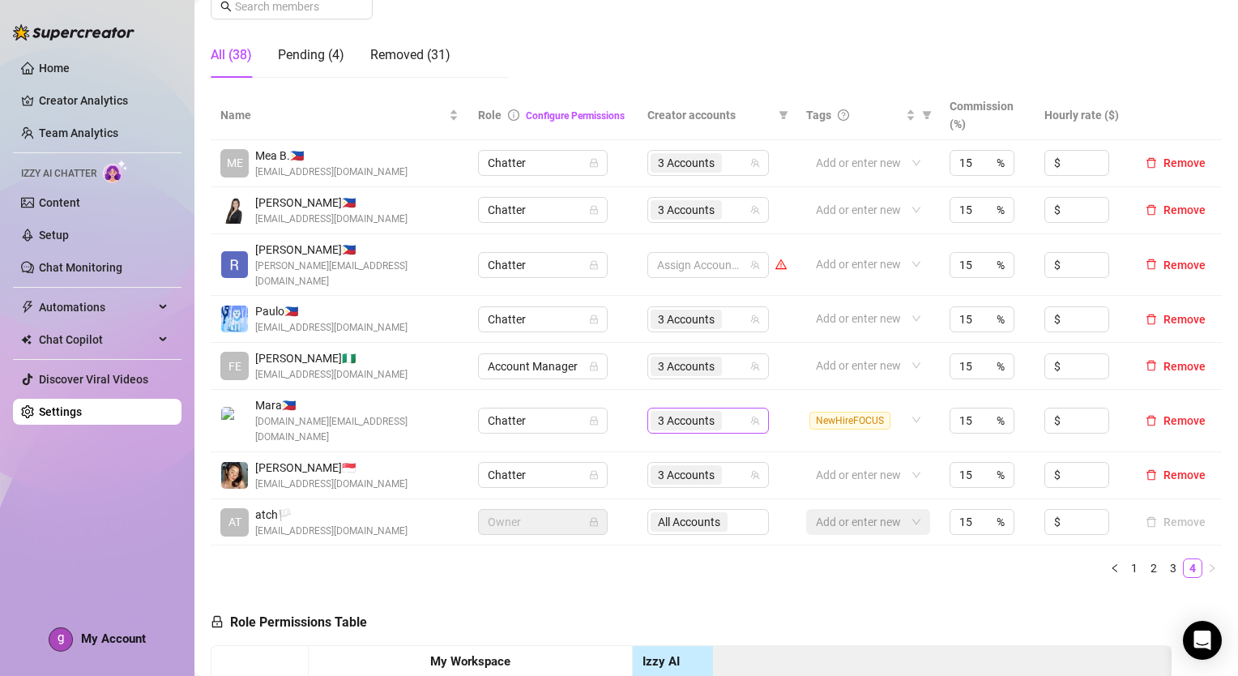
click at [733, 409] on div "3 Accounts" at bounding box center [700, 420] width 98 height 23
